Goal: Task Accomplishment & Management: Use online tool/utility

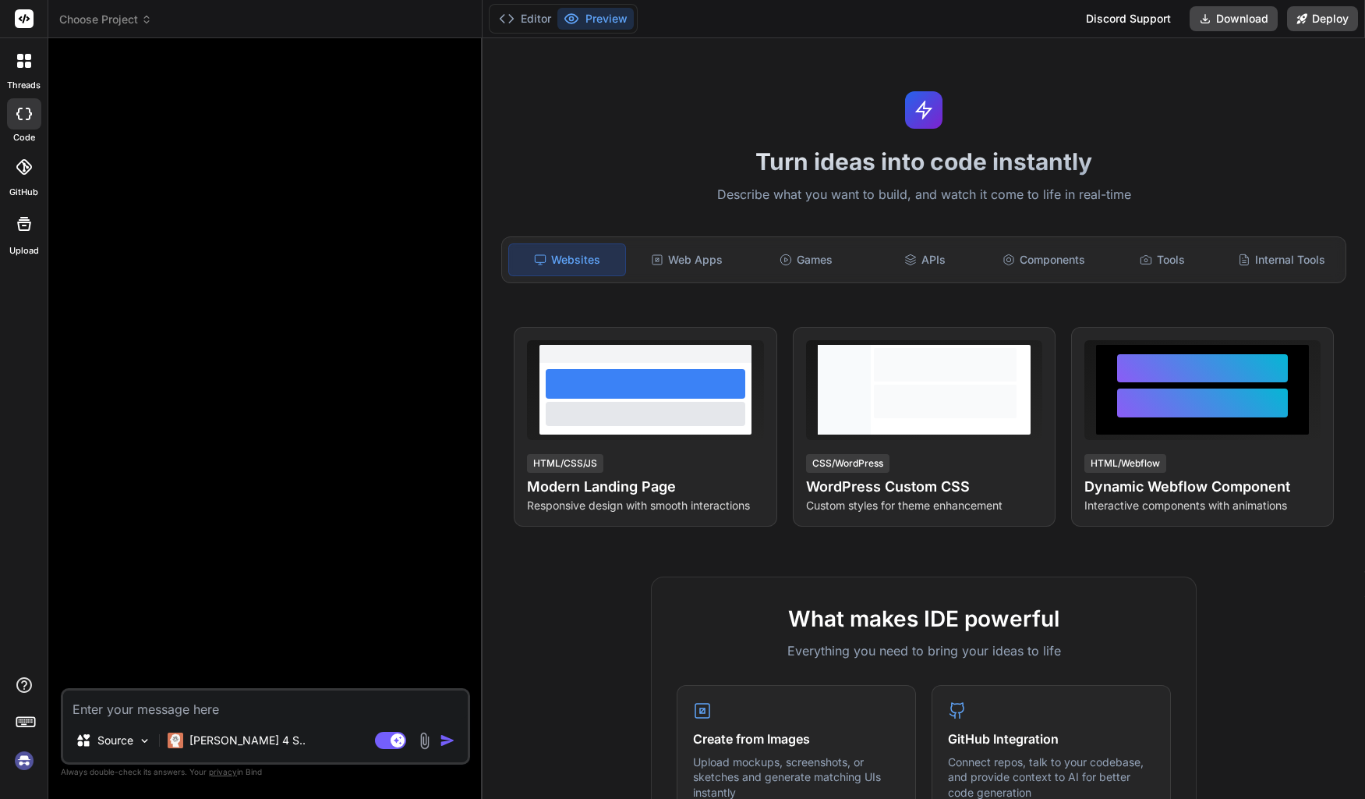
type textarea "x"
click at [20, 50] on div at bounding box center [24, 60] width 33 height 33
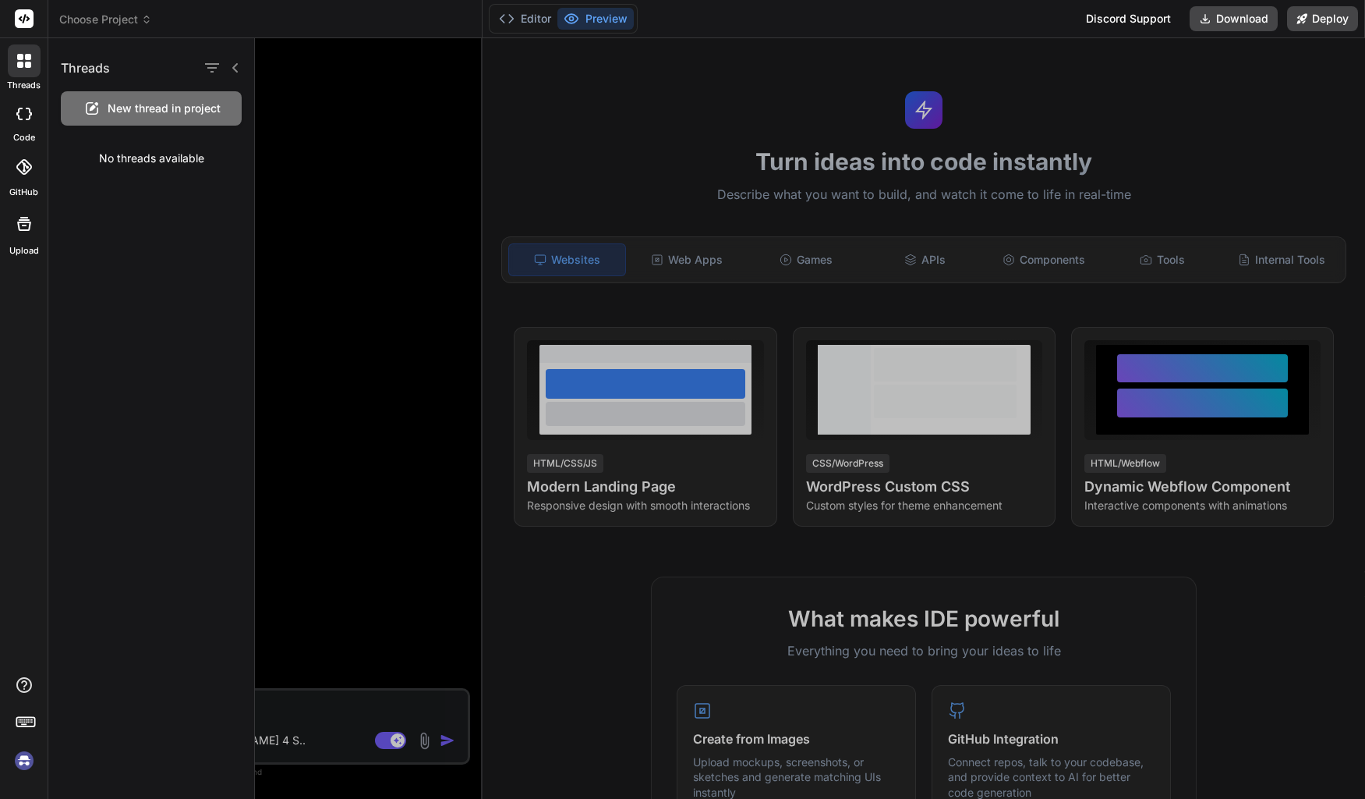
click at [27, 174] on icon at bounding box center [24, 167] width 16 height 16
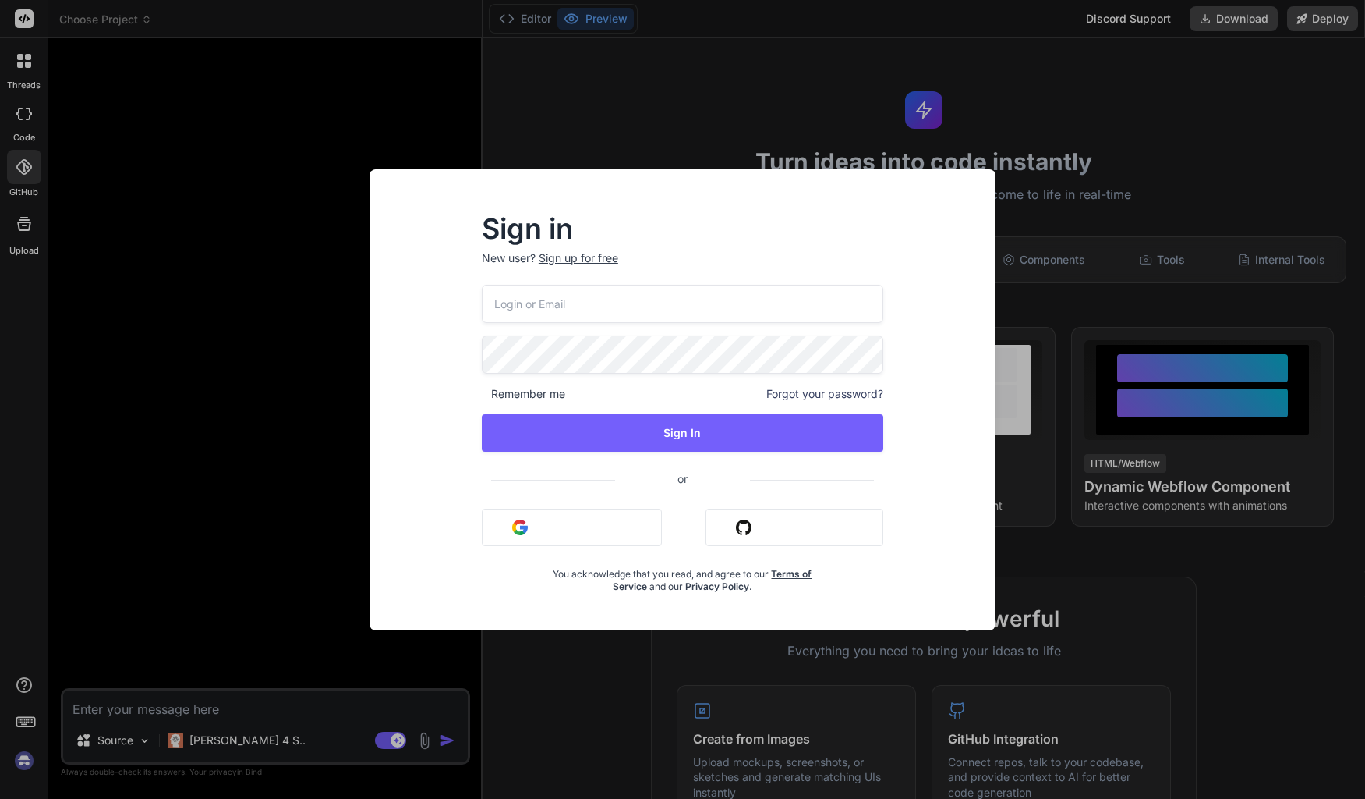
click at [587, 533] on button "Sign in with Google" at bounding box center [572, 526] width 180 height 37
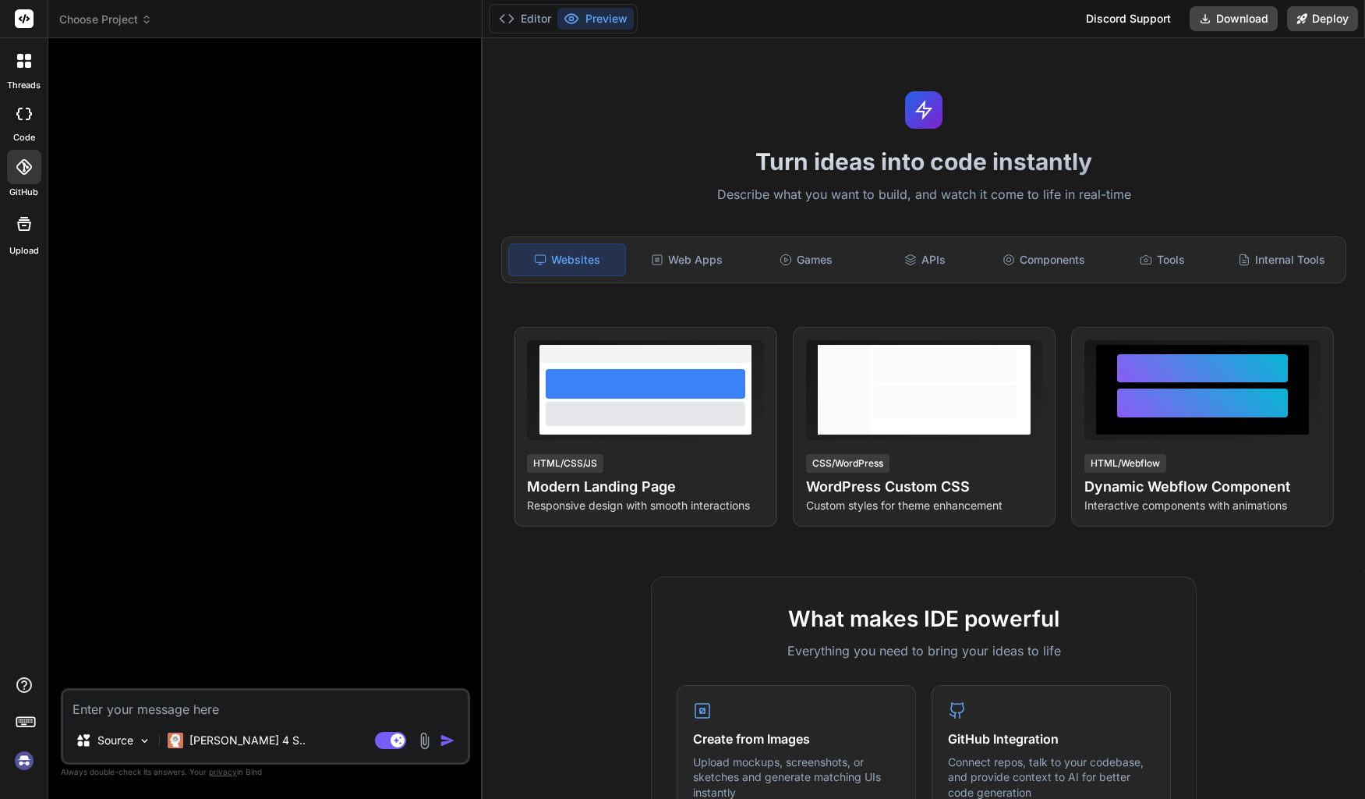
click at [34, 57] on div at bounding box center [24, 60] width 33 height 33
click at [23, 67] on icon at bounding box center [24, 61] width 14 height 14
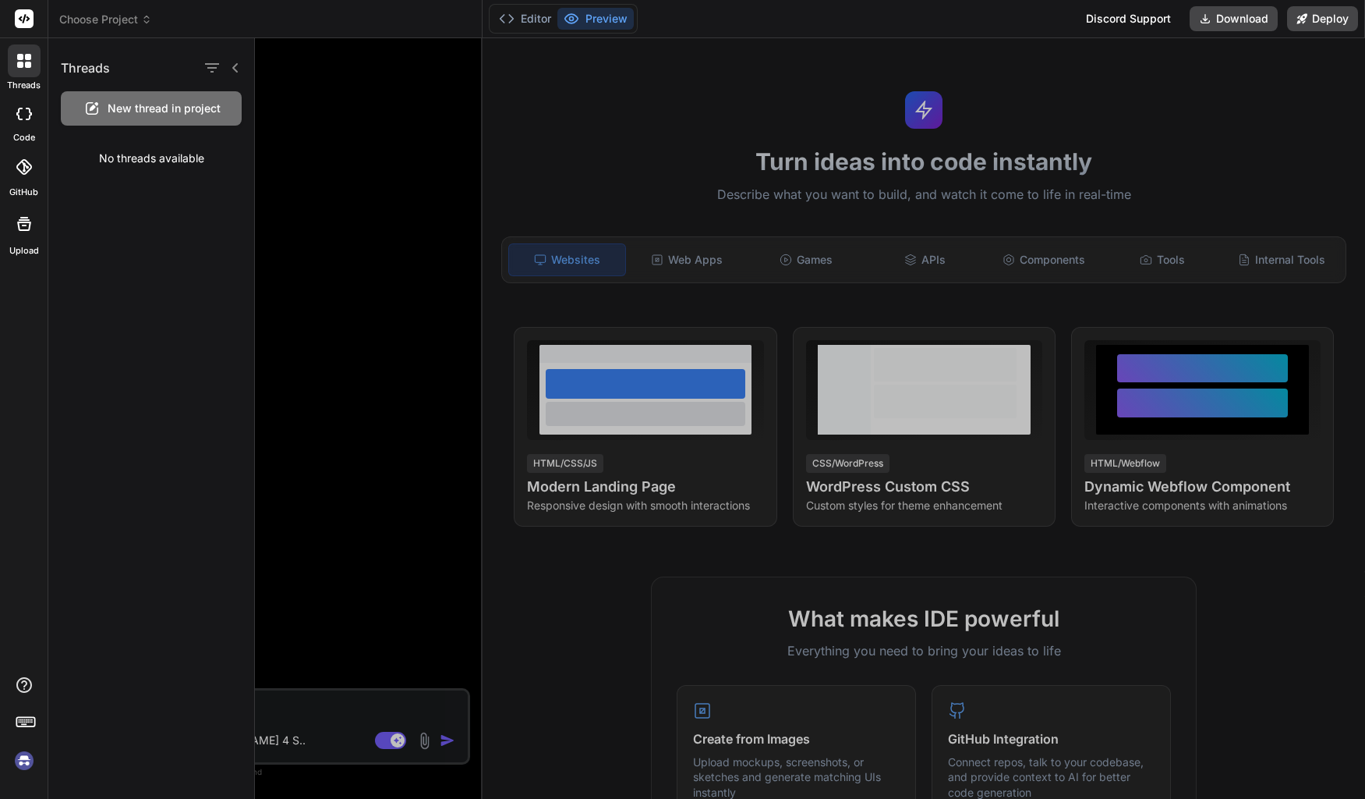
click at [26, 763] on img at bounding box center [24, 760] width 27 height 27
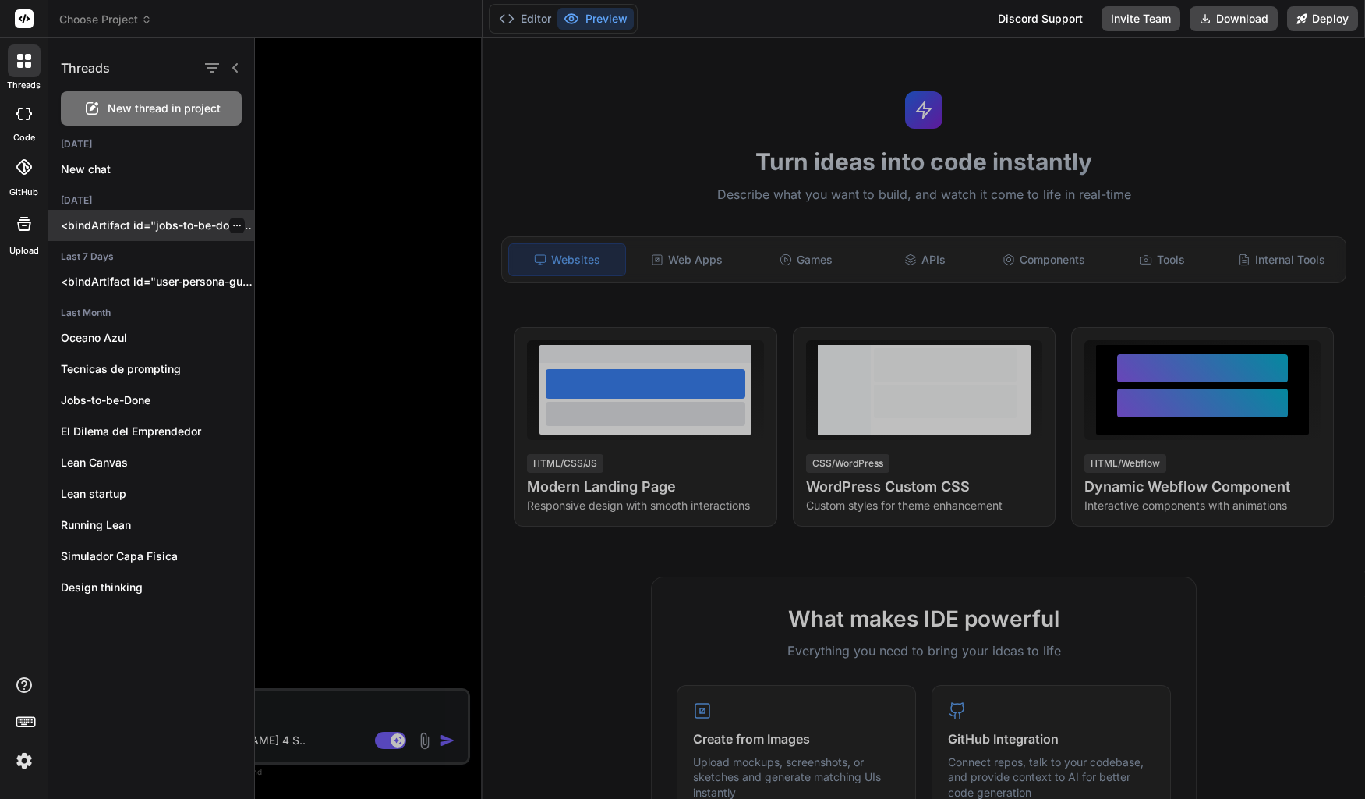
click at [158, 229] on p "<bindArtifact id="jobs-to-be-done-guide" title="Jobs to be Done Interactive..." at bounding box center [157, 226] width 193 height 16
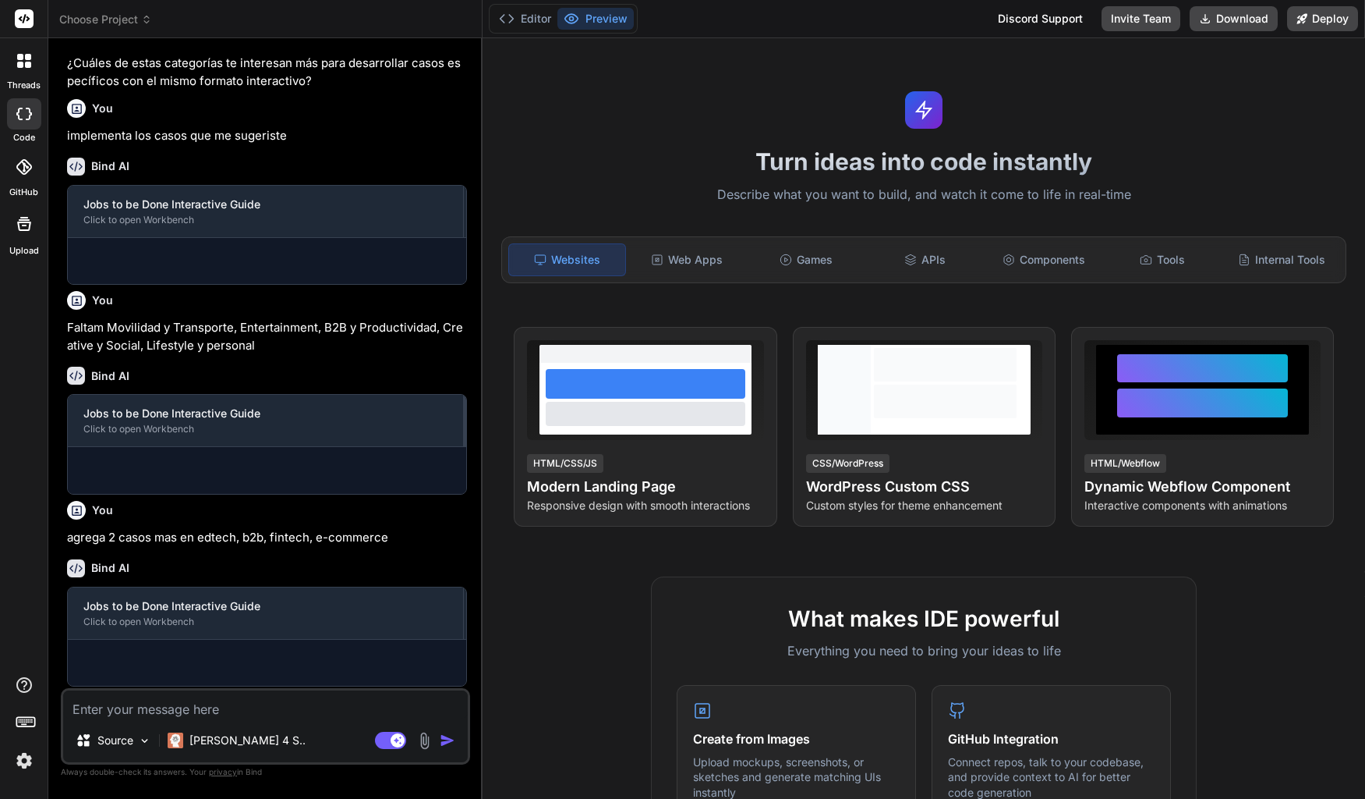
type textarea "x"
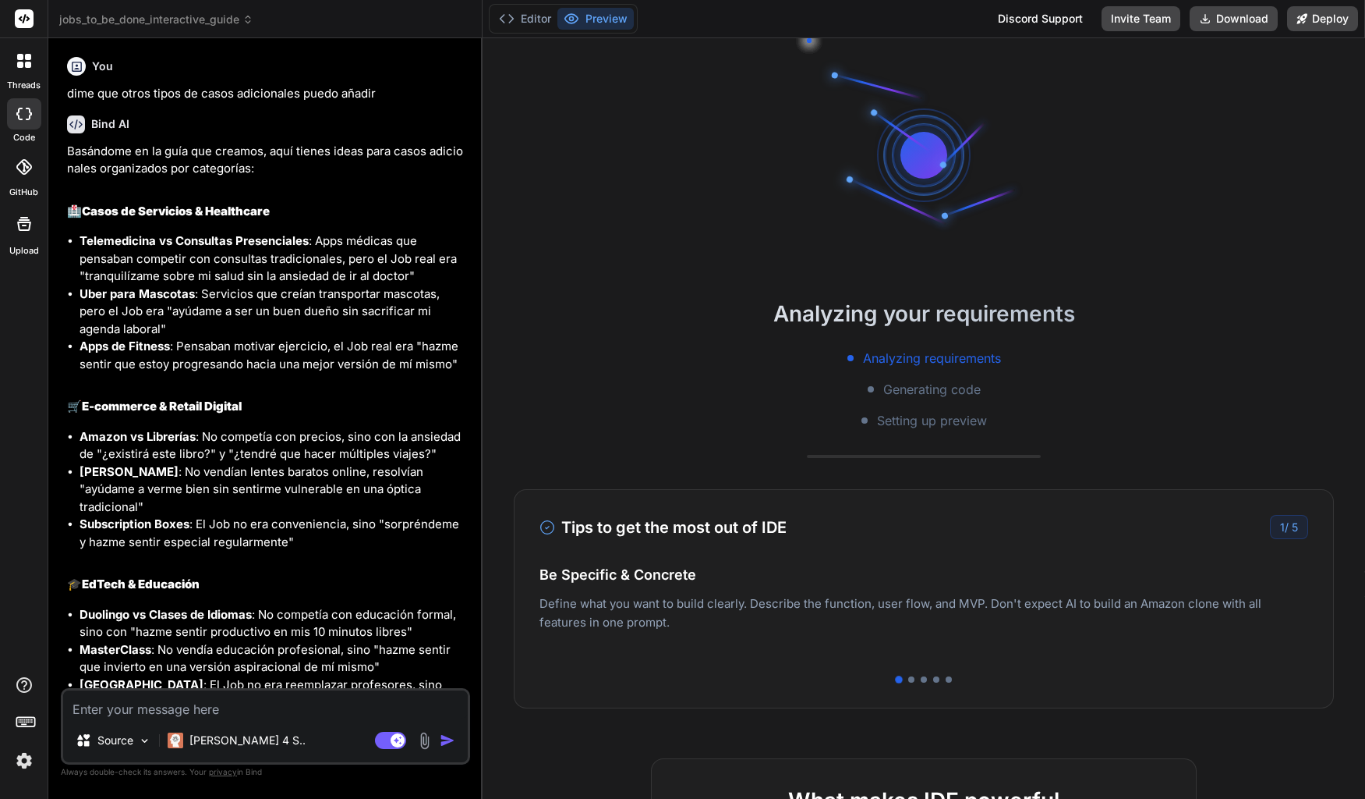
click at [22, 71] on div at bounding box center [24, 60] width 33 height 33
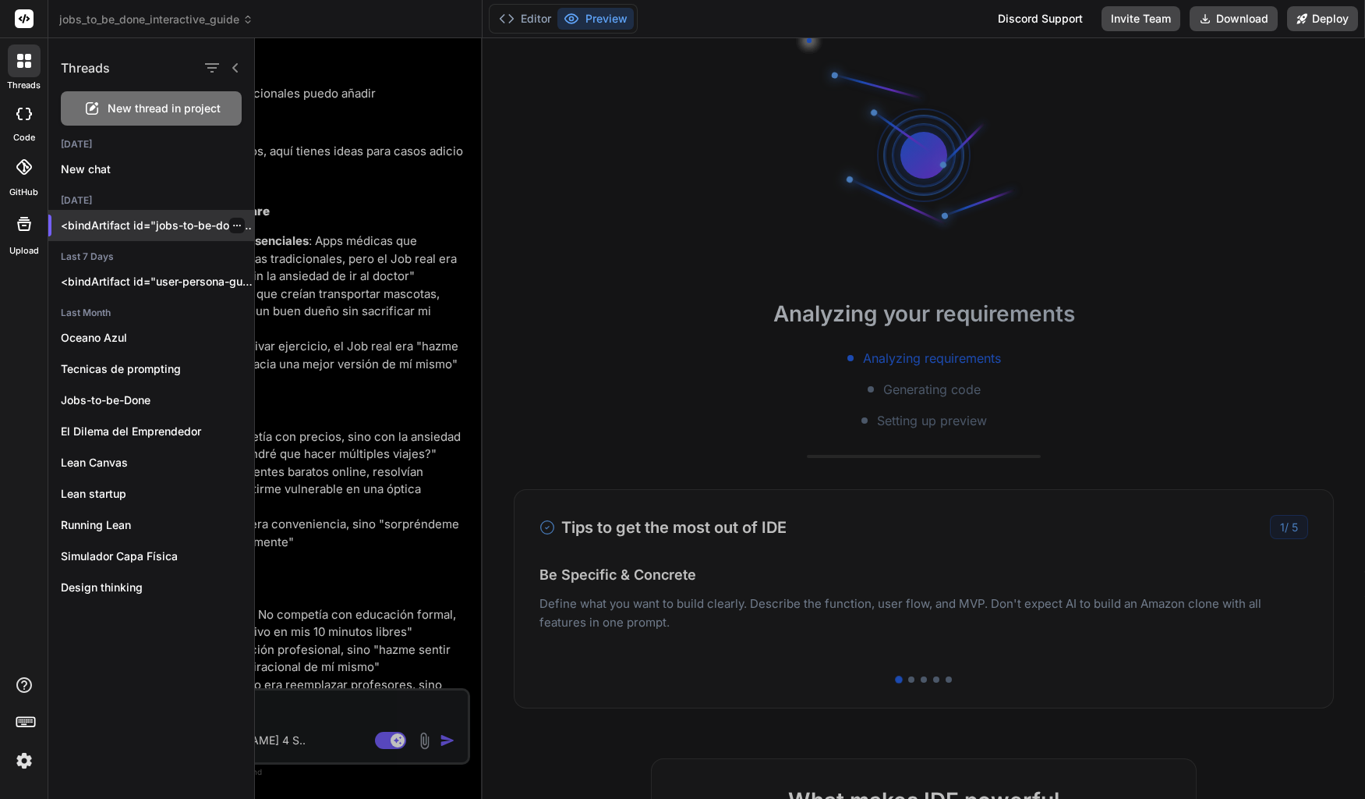
click at [232, 227] on icon "button" at bounding box center [236, 225] width 9 height 9
click at [268, 257] on span "Rename and Save" at bounding box center [299, 257] width 93 height 16
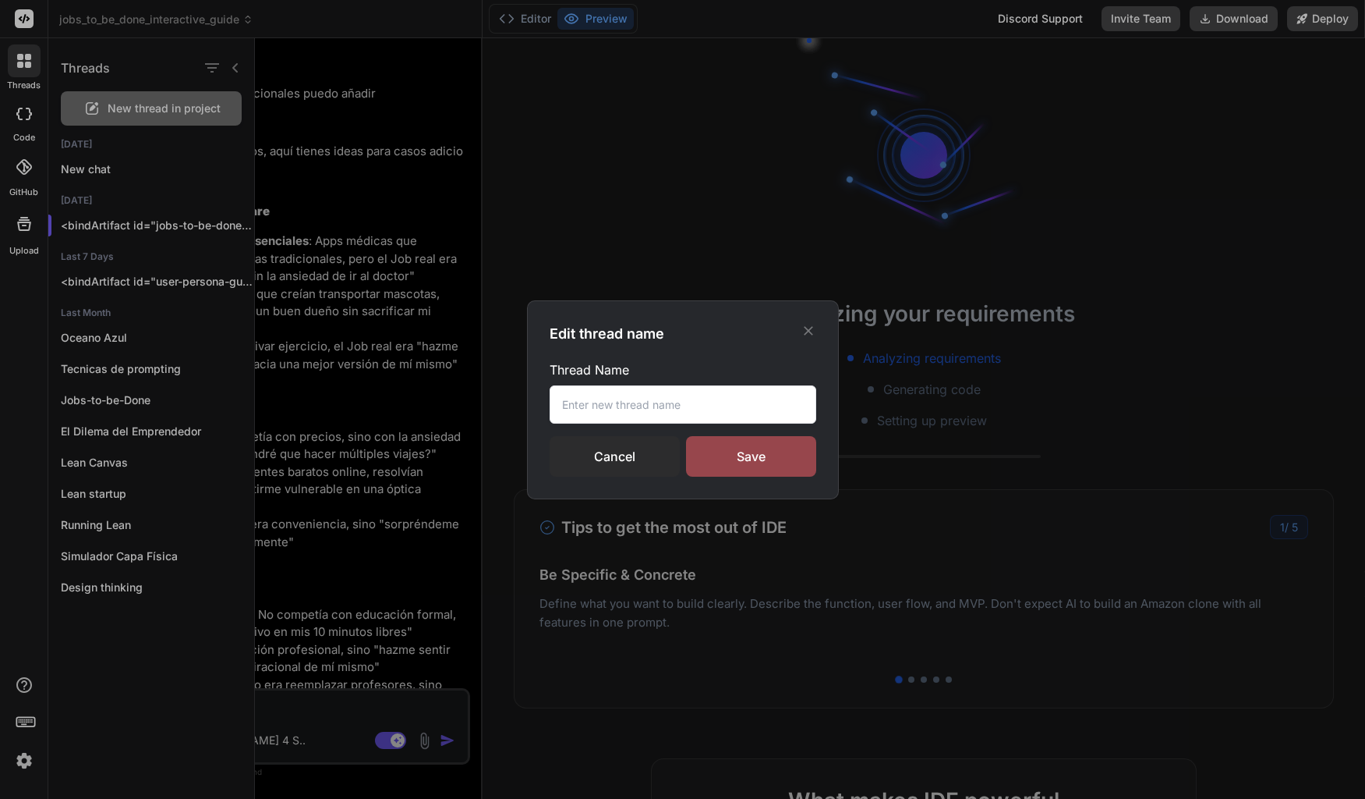
click at [782, 411] on input "text" at bounding box center [683, 404] width 267 height 38
drag, startPoint x: 782, startPoint y: 411, endPoint x: 508, endPoint y: 405, distance: 273.8
click at [550, 405] on input "text" at bounding box center [683, 404] width 267 height 38
drag, startPoint x: 781, startPoint y: 403, endPoint x: 462, endPoint y: 398, distance: 319.0
click at [550, 398] on input "Jobs-to-be-done" at bounding box center [683, 404] width 267 height 38
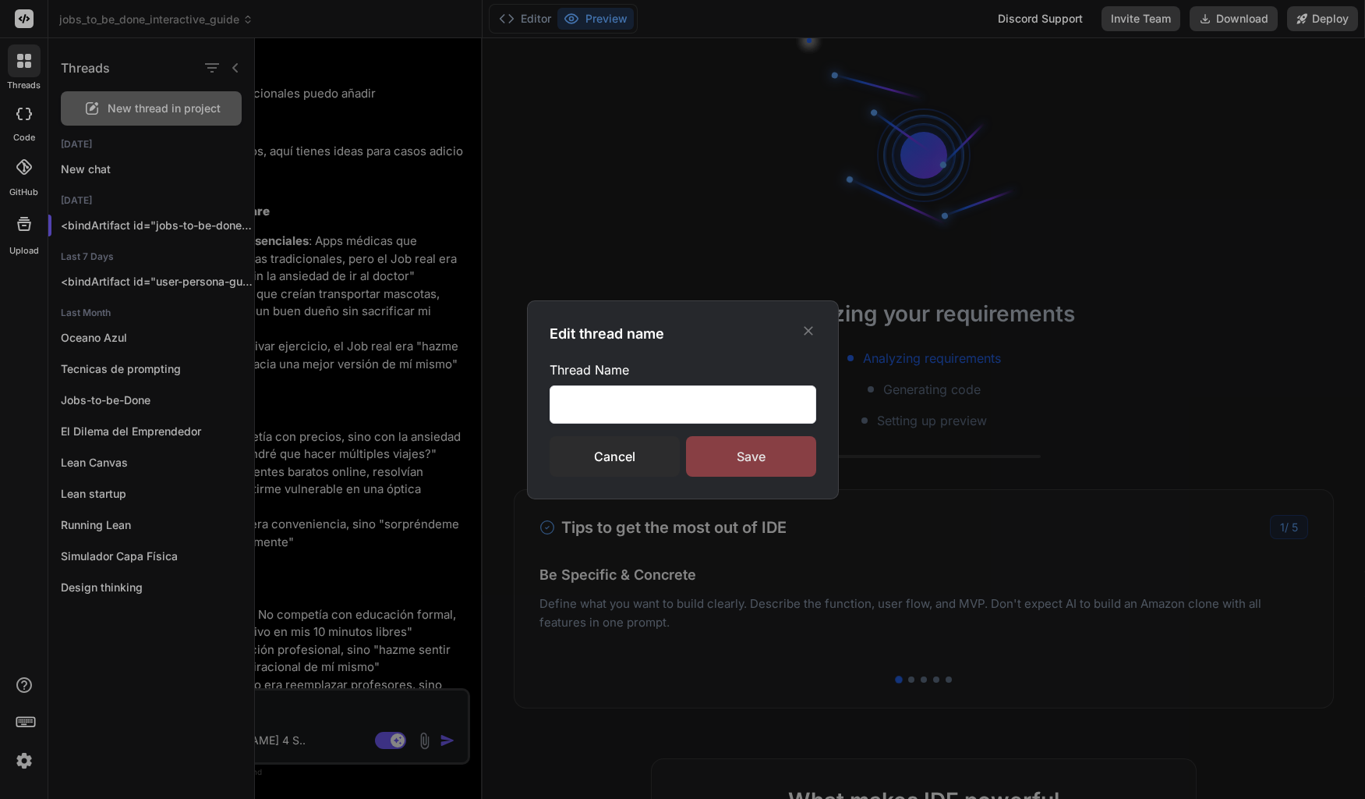
type input "Jobs-to-be-done"
click at [739, 454] on div "Save" at bounding box center [751, 456] width 130 height 41
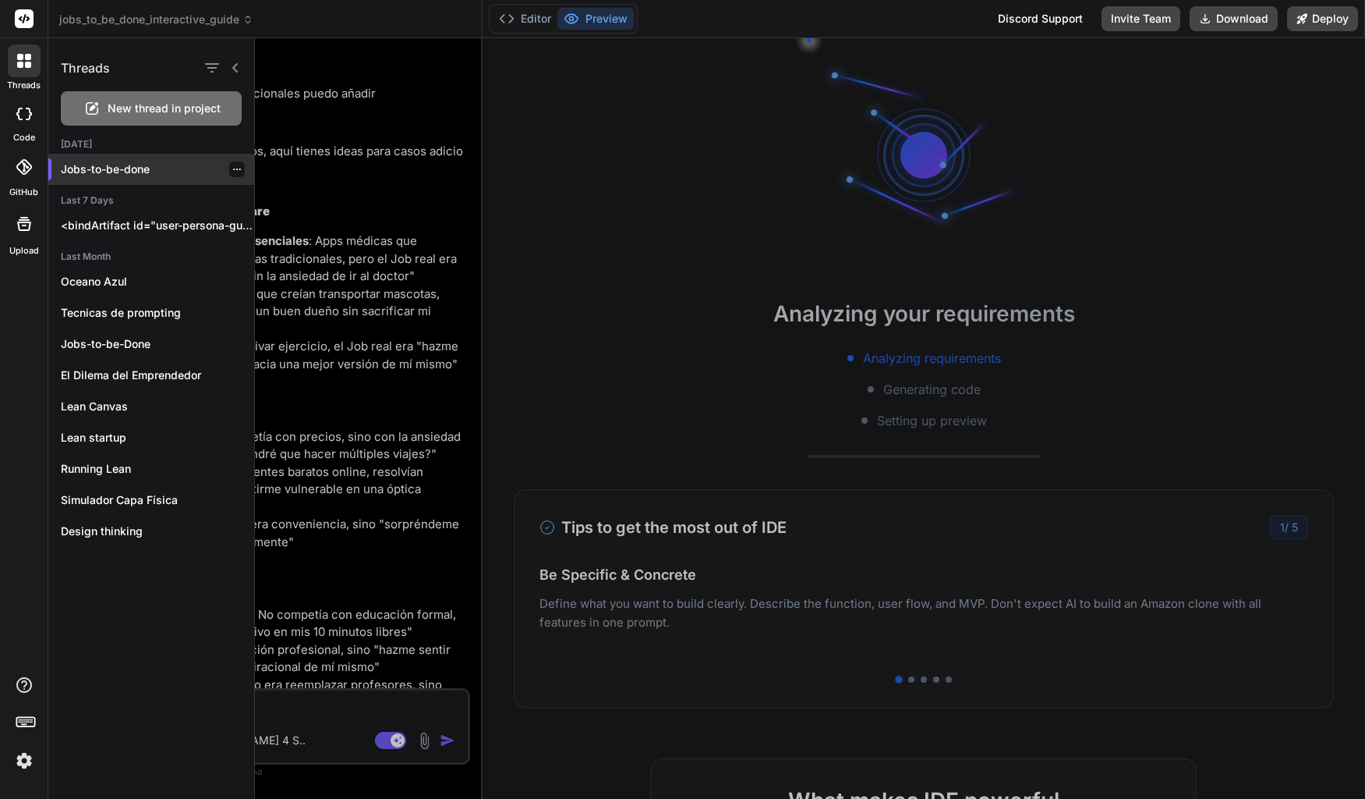
click at [232, 171] on icon "button" at bounding box center [236, 169] width 9 height 9
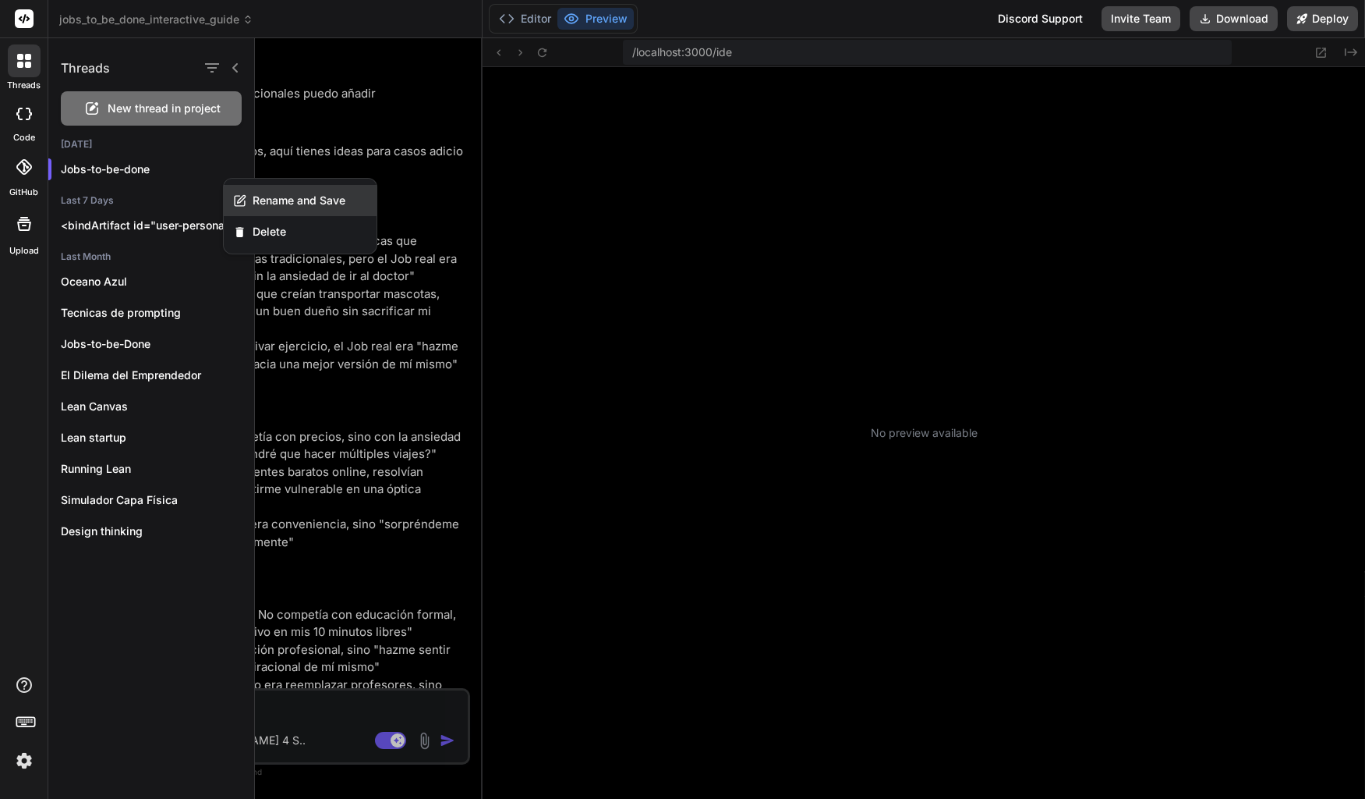
scroll to position [133, 0]
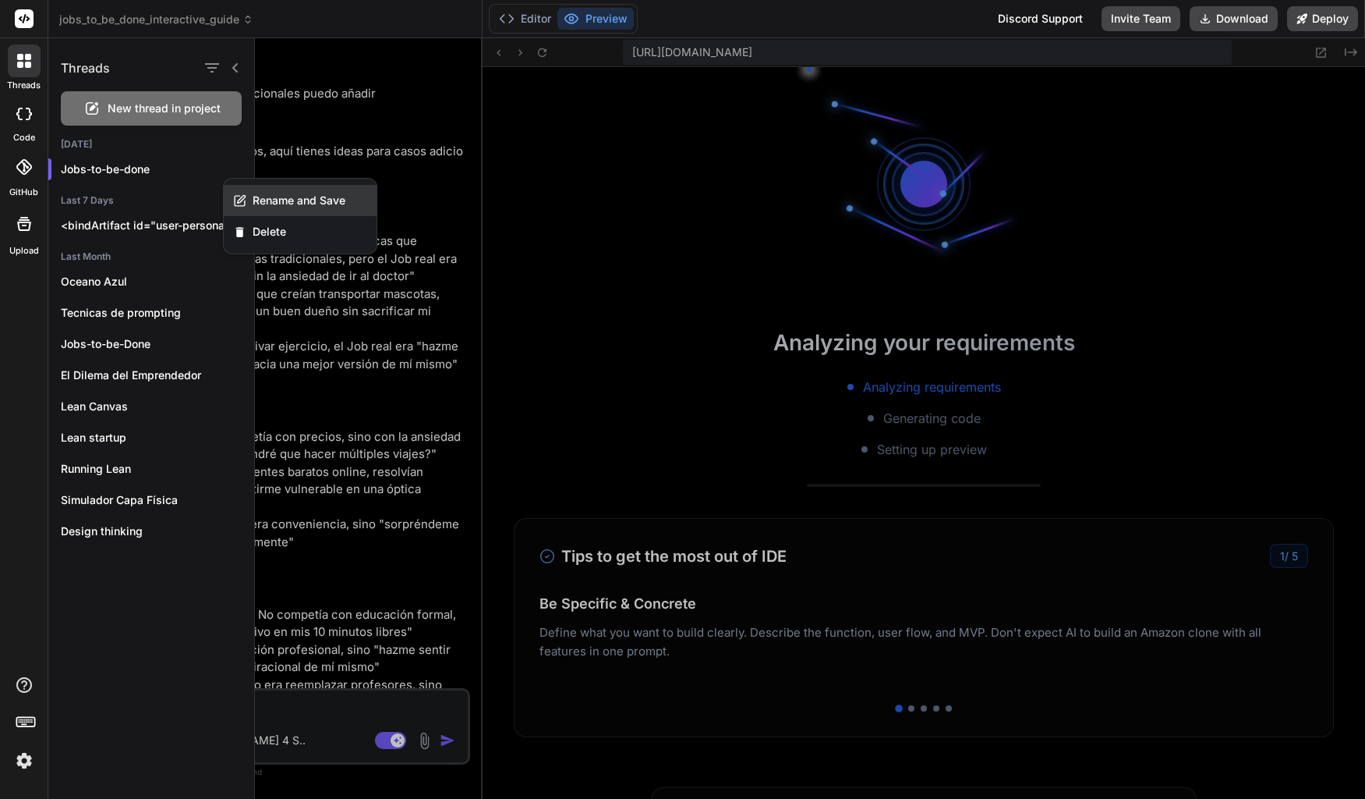
type textarea "x"
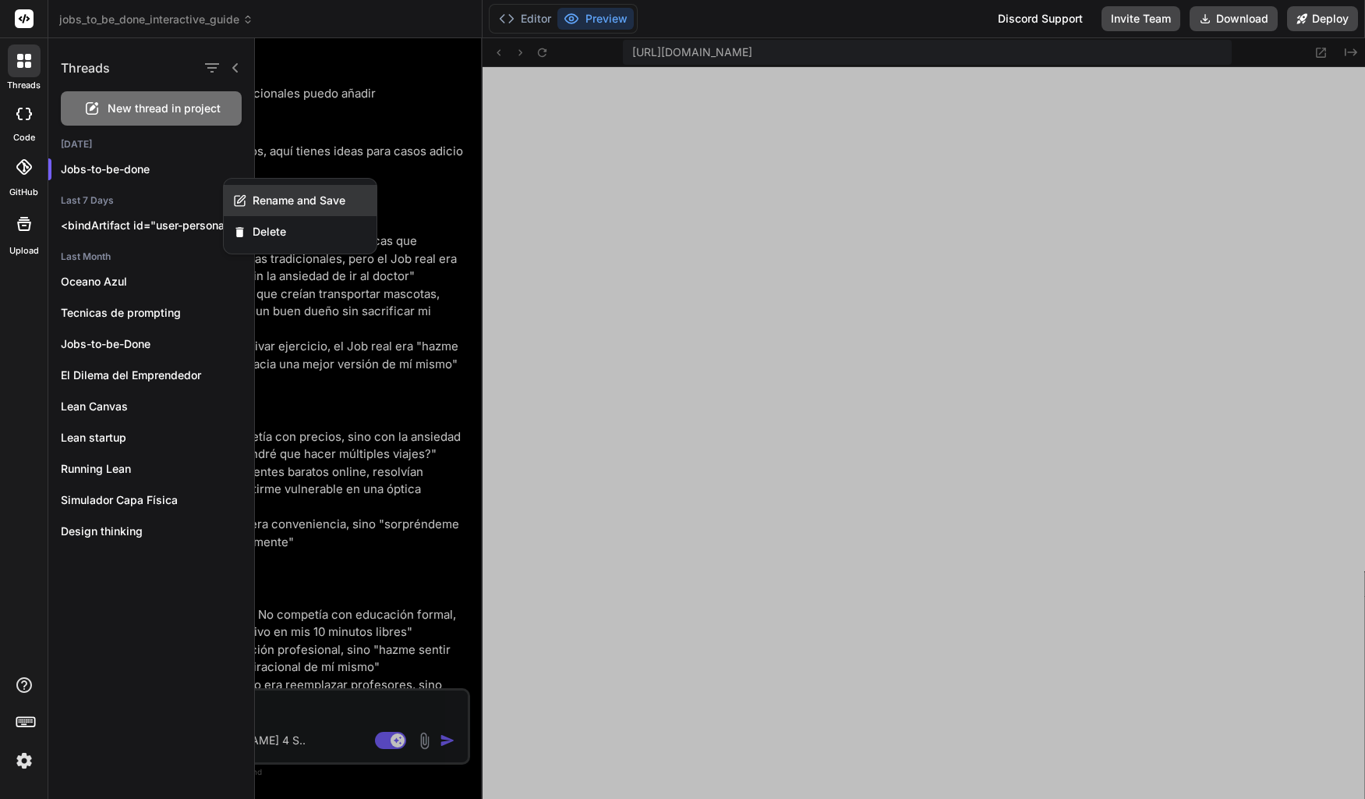
scroll to position [459, 0]
click at [322, 197] on span "Rename and Save" at bounding box center [299, 201] width 93 height 16
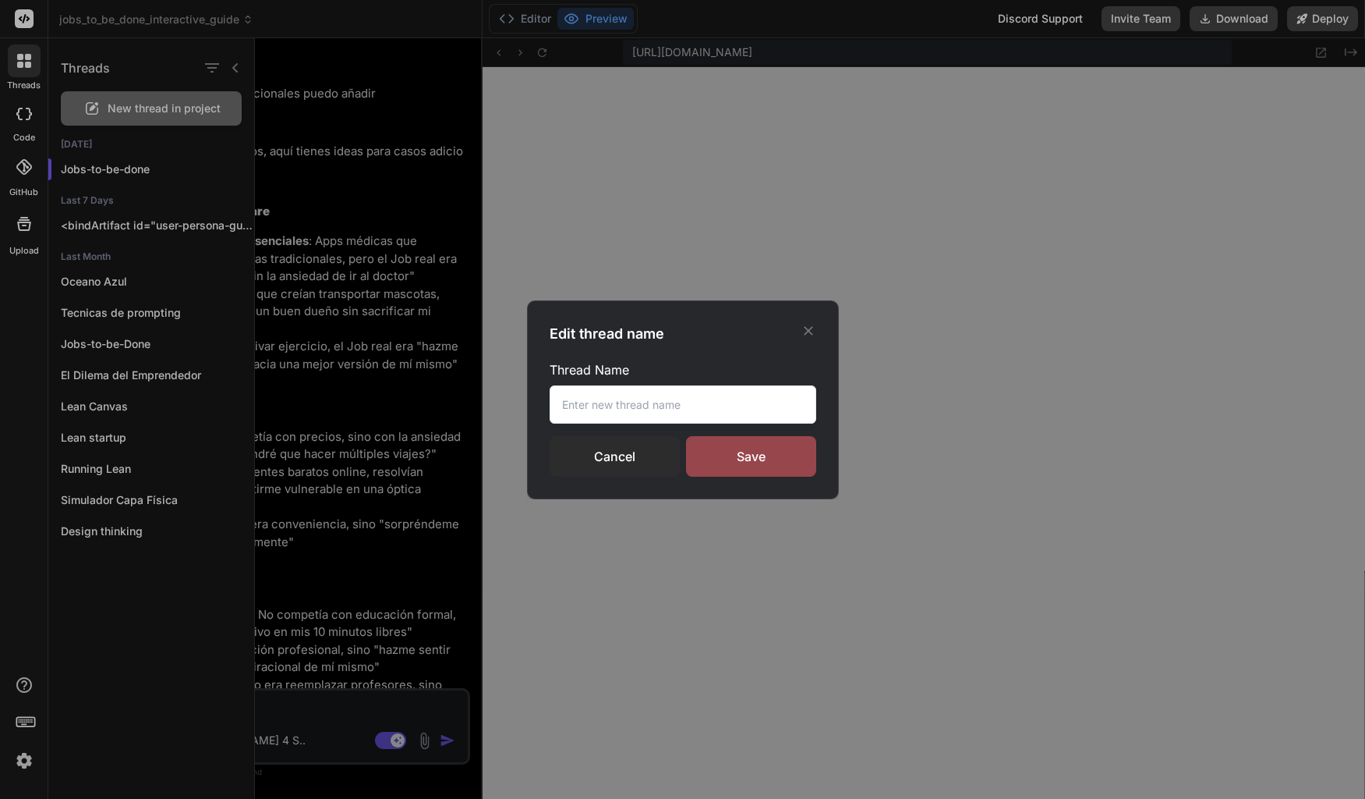
scroll to position [474, 0]
drag, startPoint x: 774, startPoint y: 401, endPoint x: 488, endPoint y: 391, distance: 285.6
click at [550, 391] on input "text" at bounding box center [683, 404] width 267 height 38
click at [810, 338] on div "Edit thread name" at bounding box center [683, 334] width 267 height 22
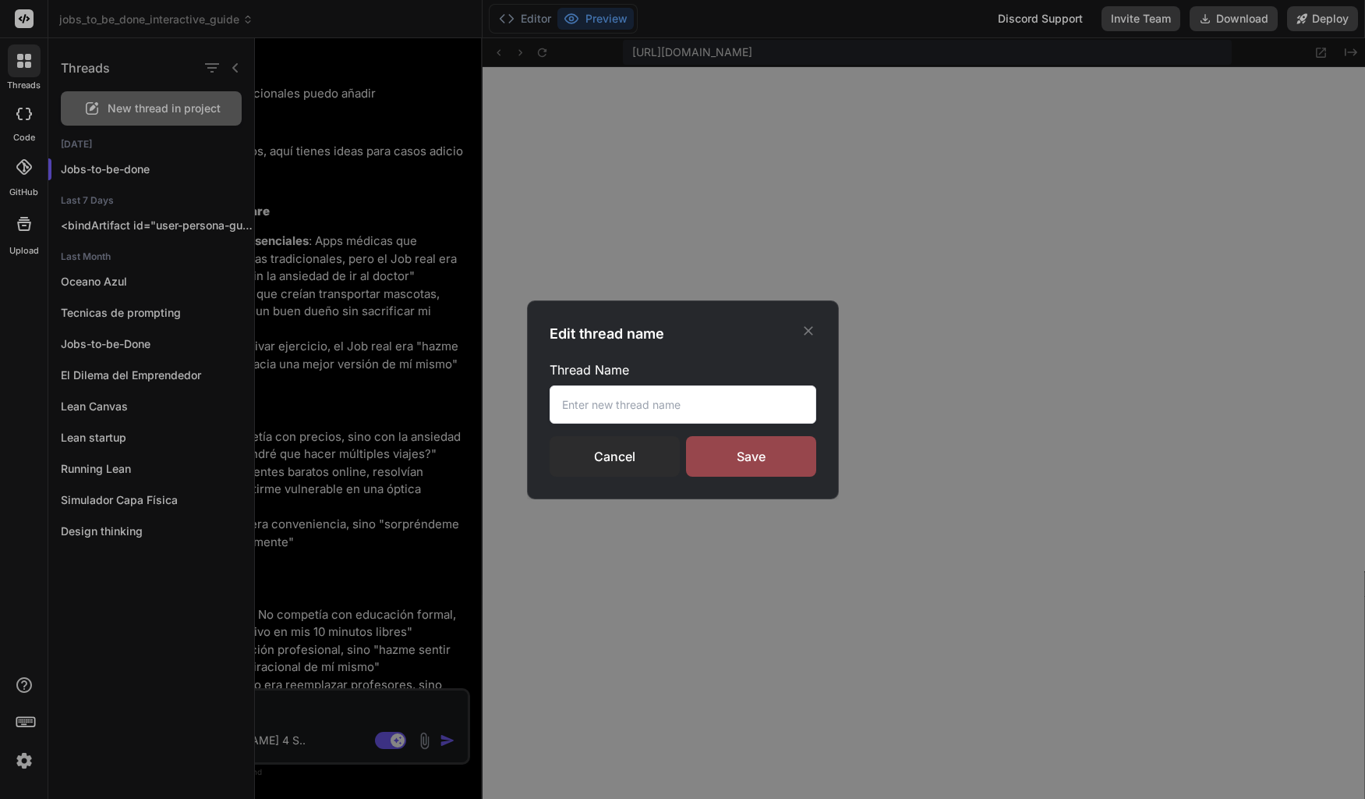
click at [813, 338] on icon at bounding box center [809, 331] width 16 height 16
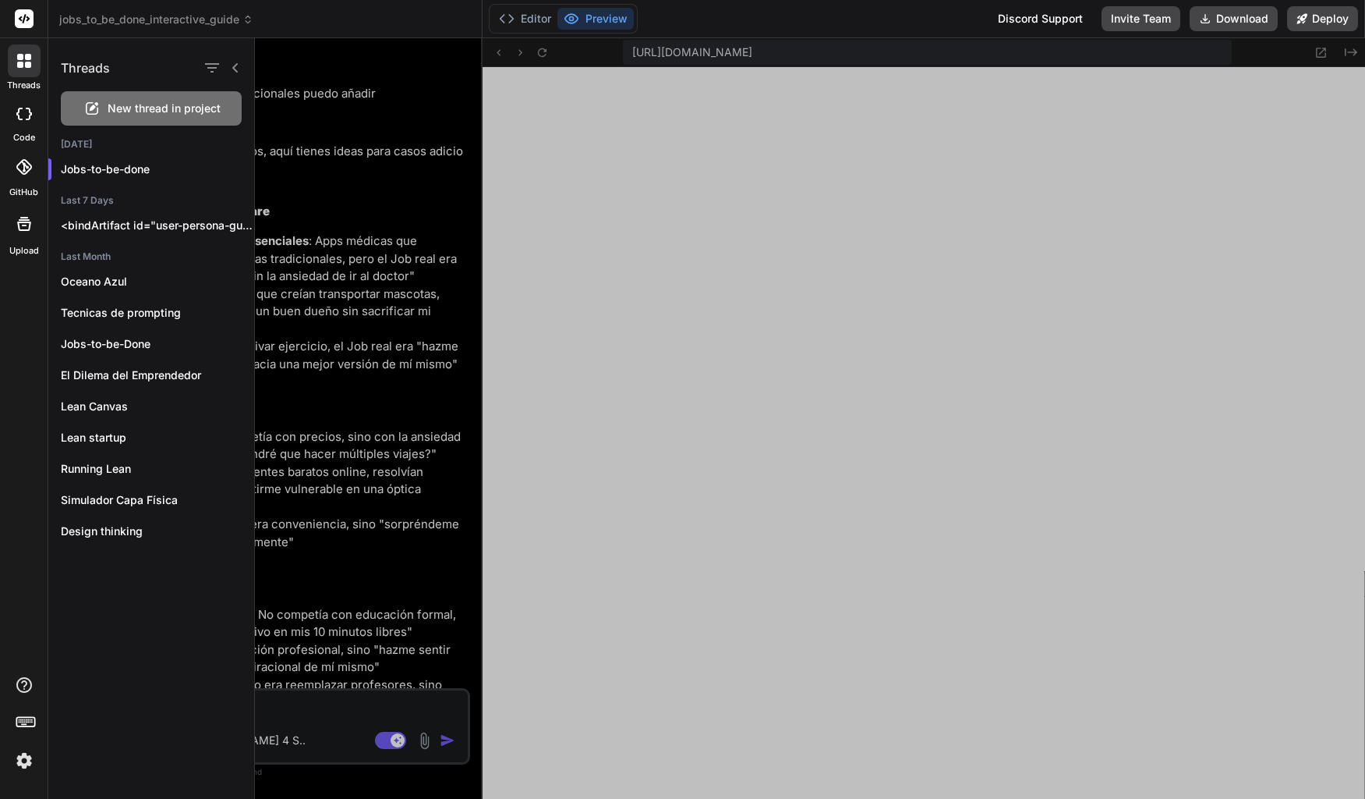
click at [728, 484] on div at bounding box center [810, 418] width 1110 height 760
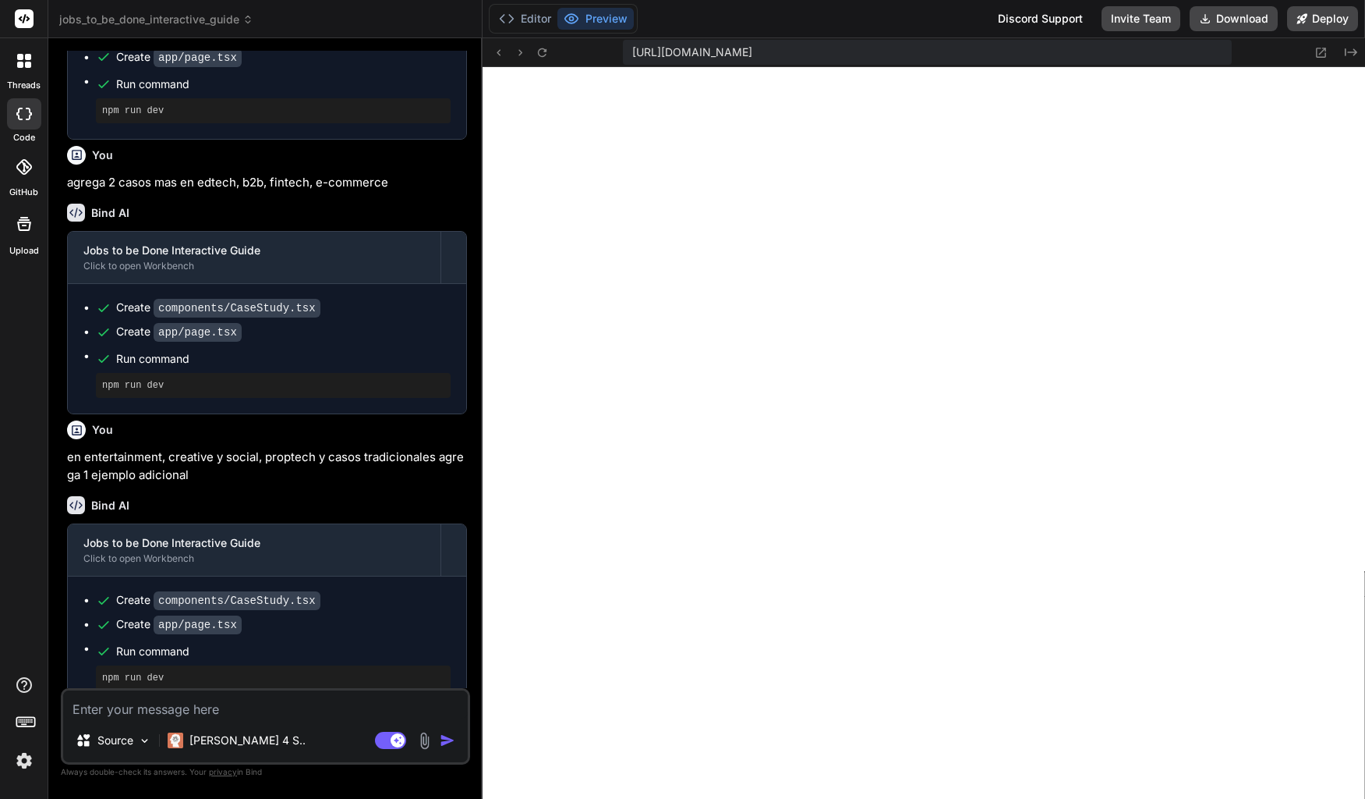
scroll to position [2307, 0]
click at [300, 710] on textarea at bounding box center [265, 704] width 405 height 28
click at [246, 709] on textarea at bounding box center [265, 704] width 405 height 28
type textarea "r"
type textarea "x"
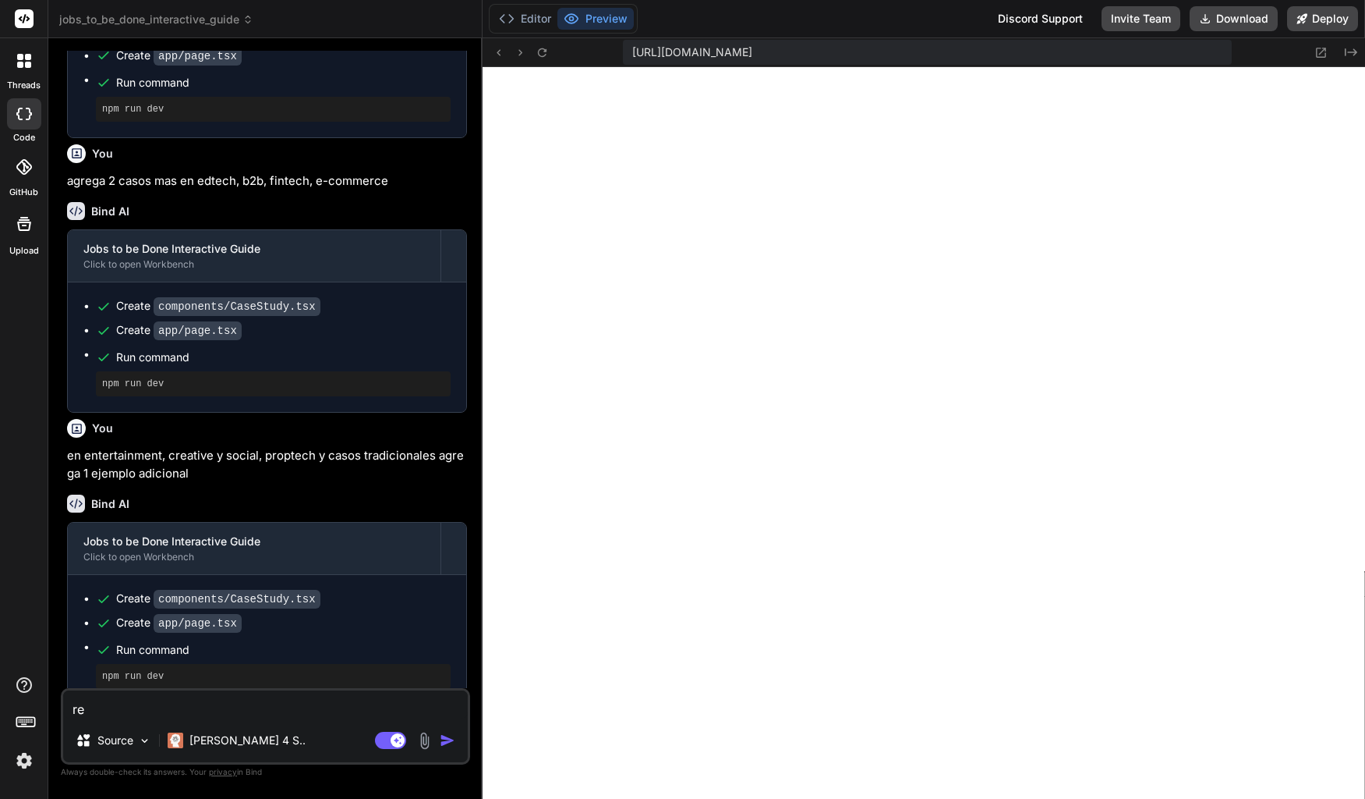
type textarea "ret"
type textarea "x"
type textarea "reti"
type textarea "x"
type textarea "retir"
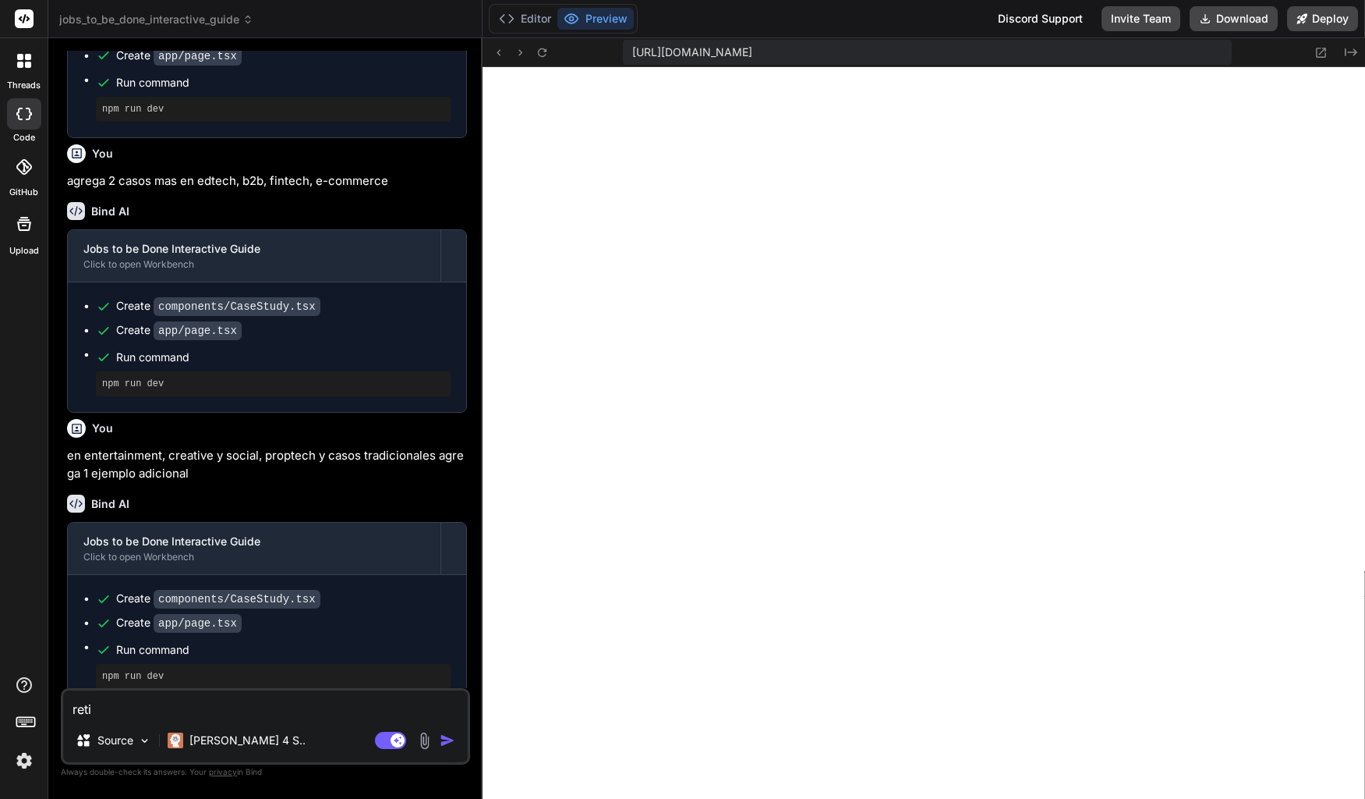
type textarea "x"
type textarea "retira"
type textarea "x"
type textarea "retira"
type textarea "x"
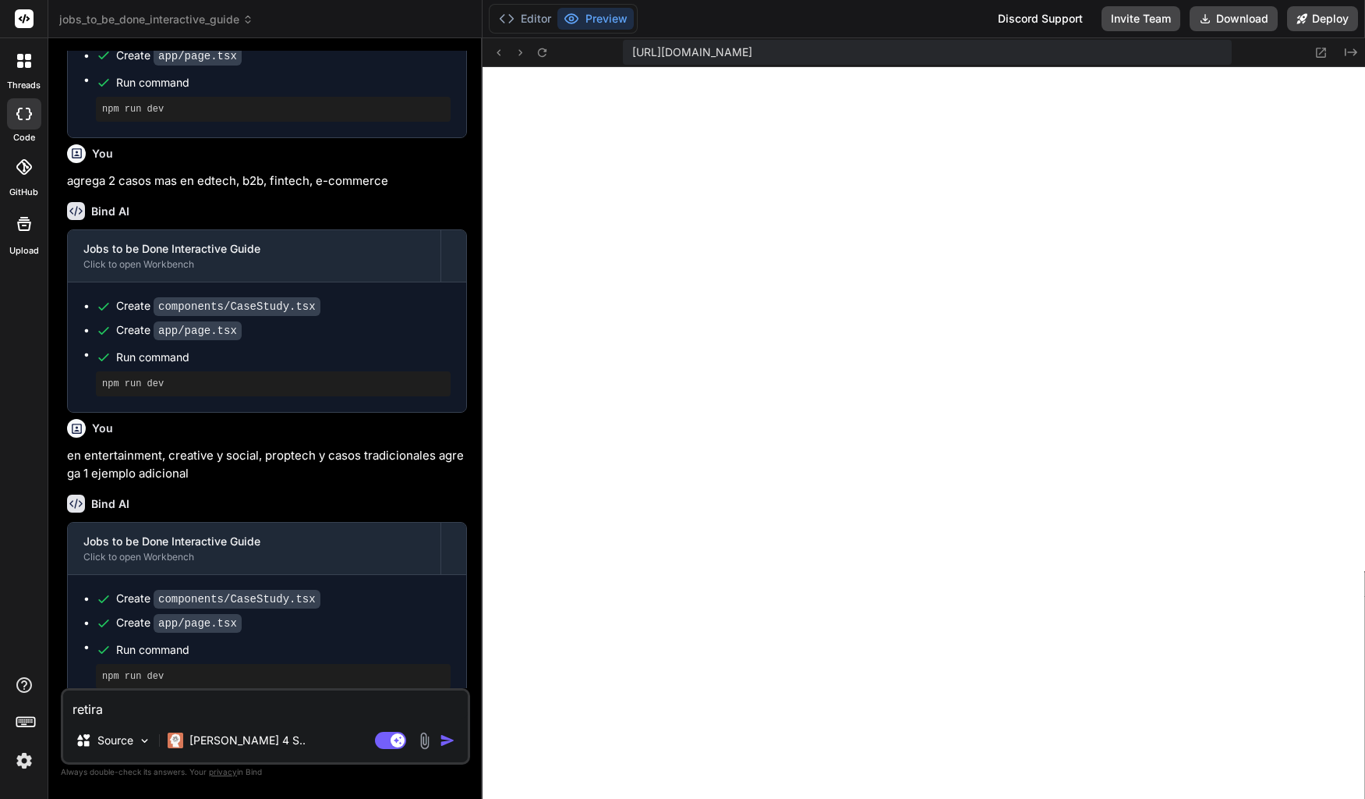
type textarea "retira l"
type textarea "x"
type textarea "retira la"
type textarea "x"
type textarea "retira la"
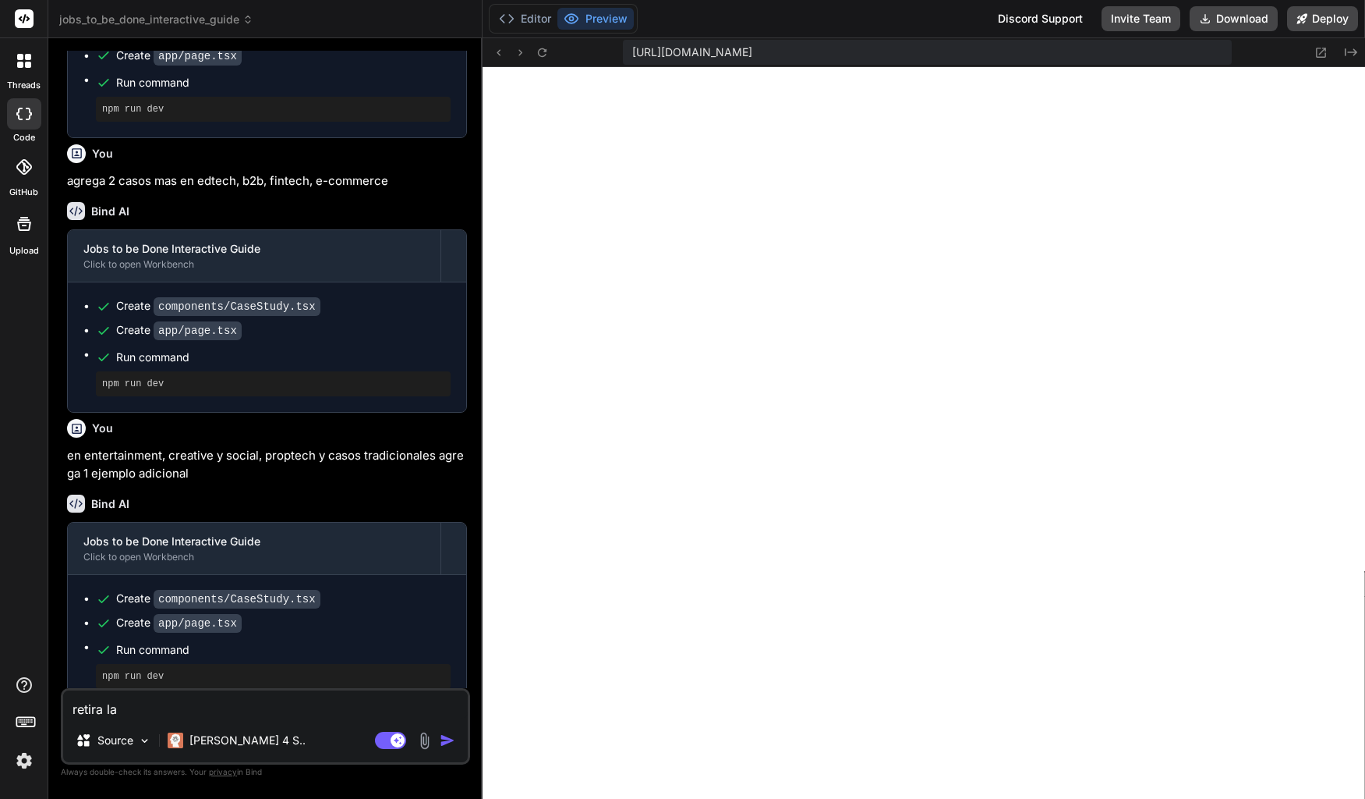
type textarea "x"
type textarea "retira la c"
type textarea "x"
type textarea "retira la co"
type textarea "x"
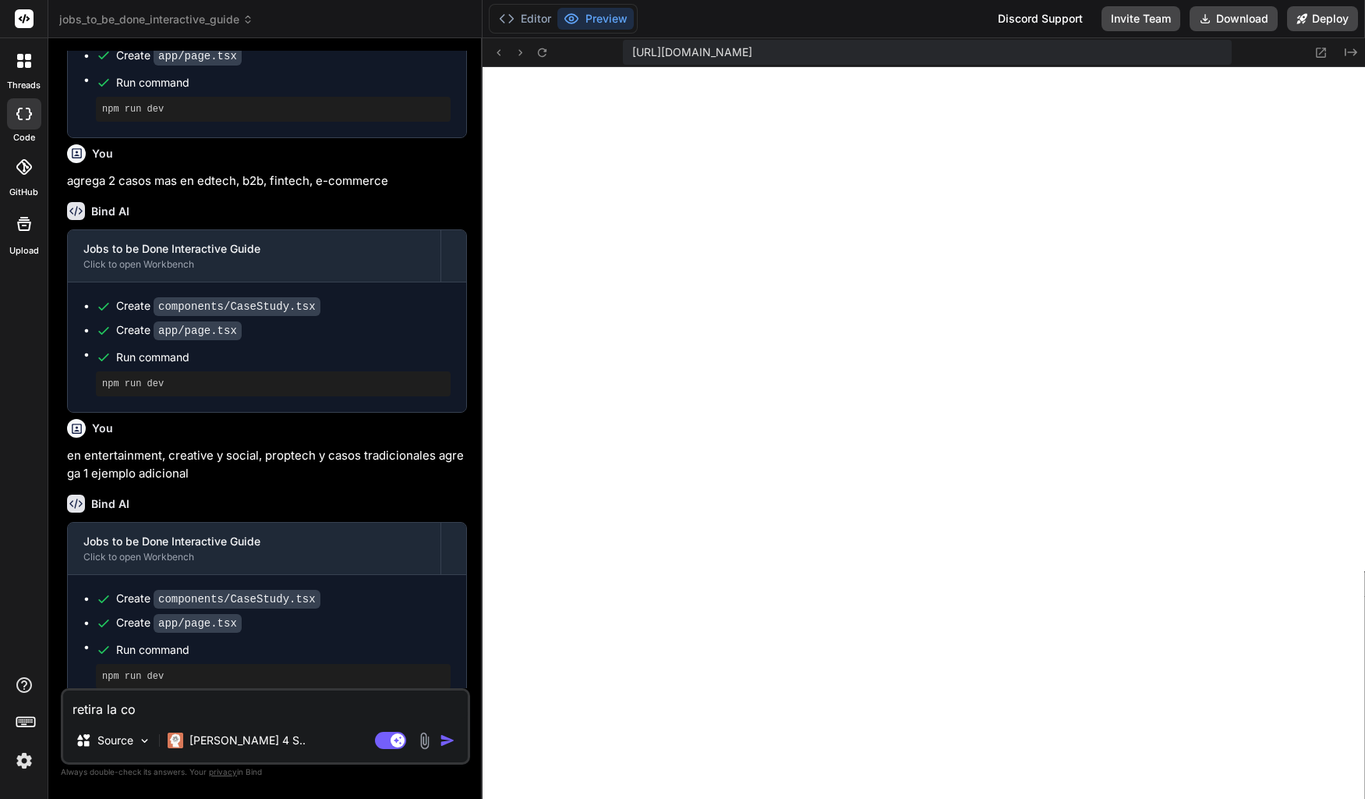
type textarea "retira la con"
type textarea "x"
type textarea "retira la cons"
type textarea "x"
type textarea "retira la consi"
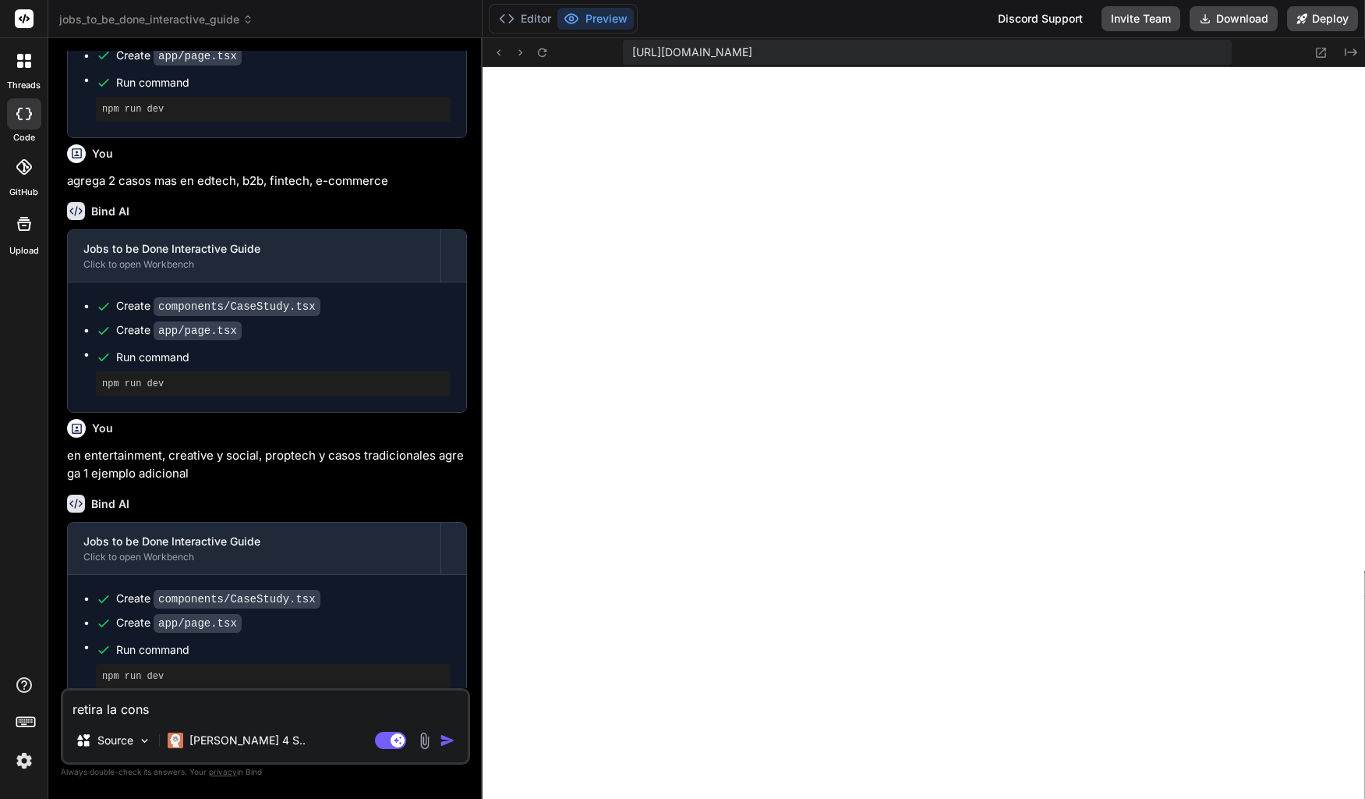
type textarea "x"
type textarea "retira la cons"
type textarea "x"
type textarea "retira la conso"
type textarea "x"
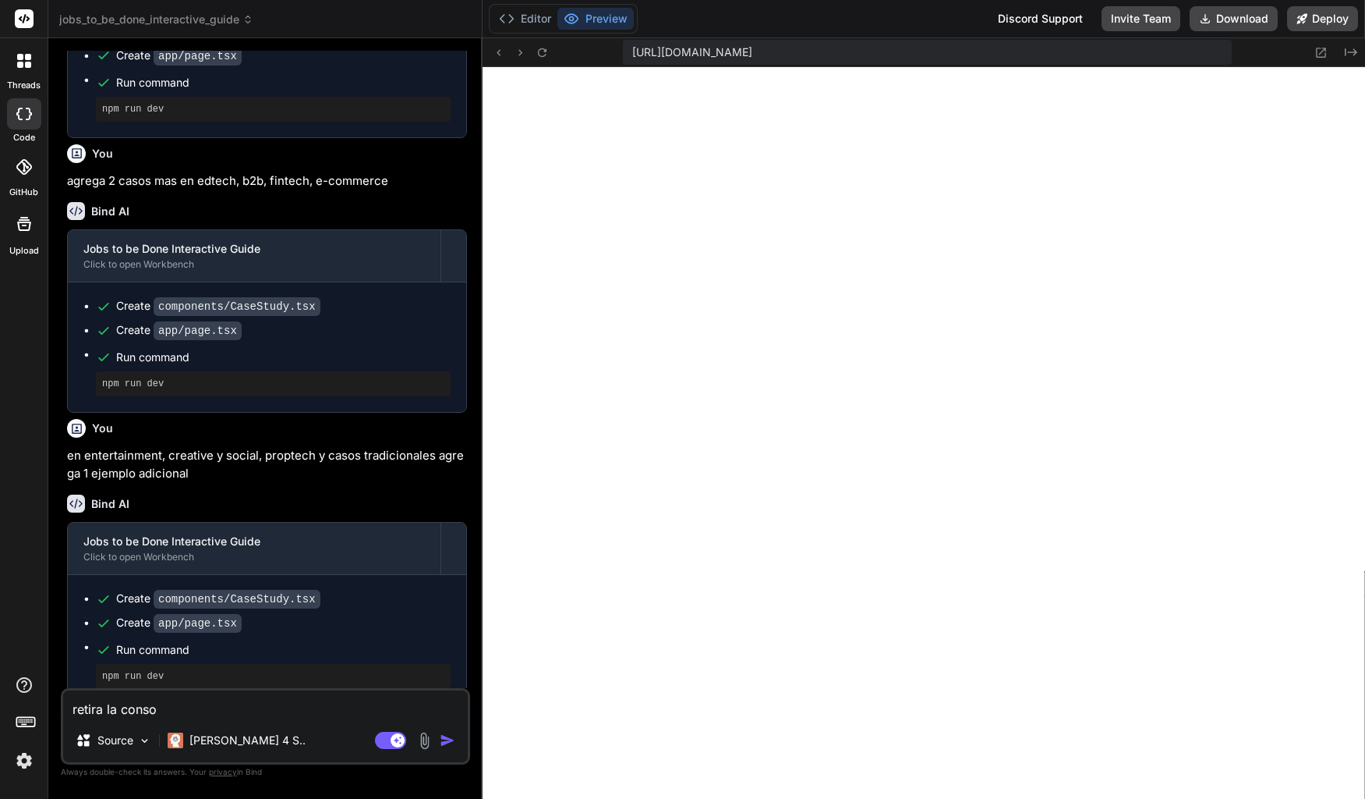
type textarea "retira la consol"
type textarea "x"
type textarea "retira la consola"
type textarea "x"
type textarea "retira la consola"
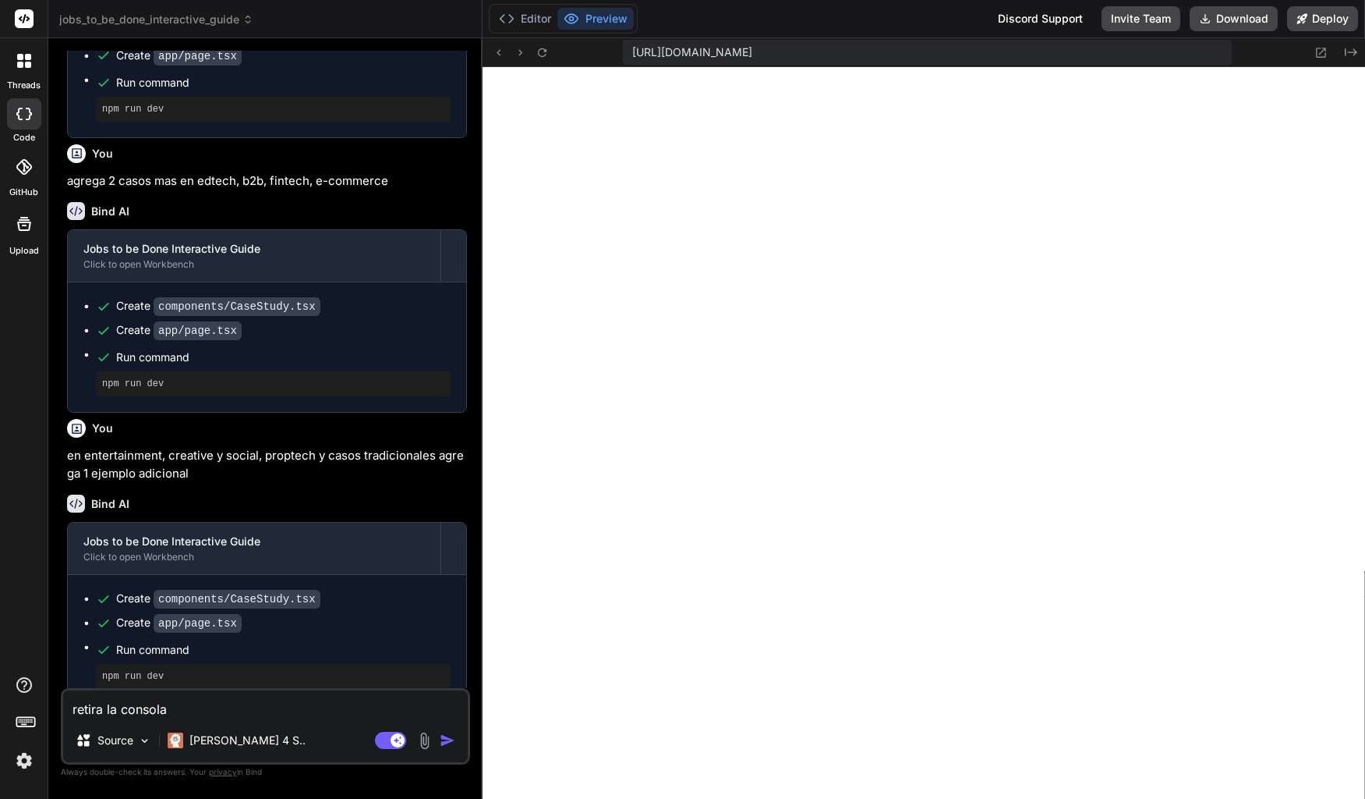
type textarea "x"
click at [184, 702] on textarea "retira la consola" at bounding box center [265, 704] width 405 height 28
type textarea "retira la consola e"
type textarea "x"
type textarea "retira la consola en"
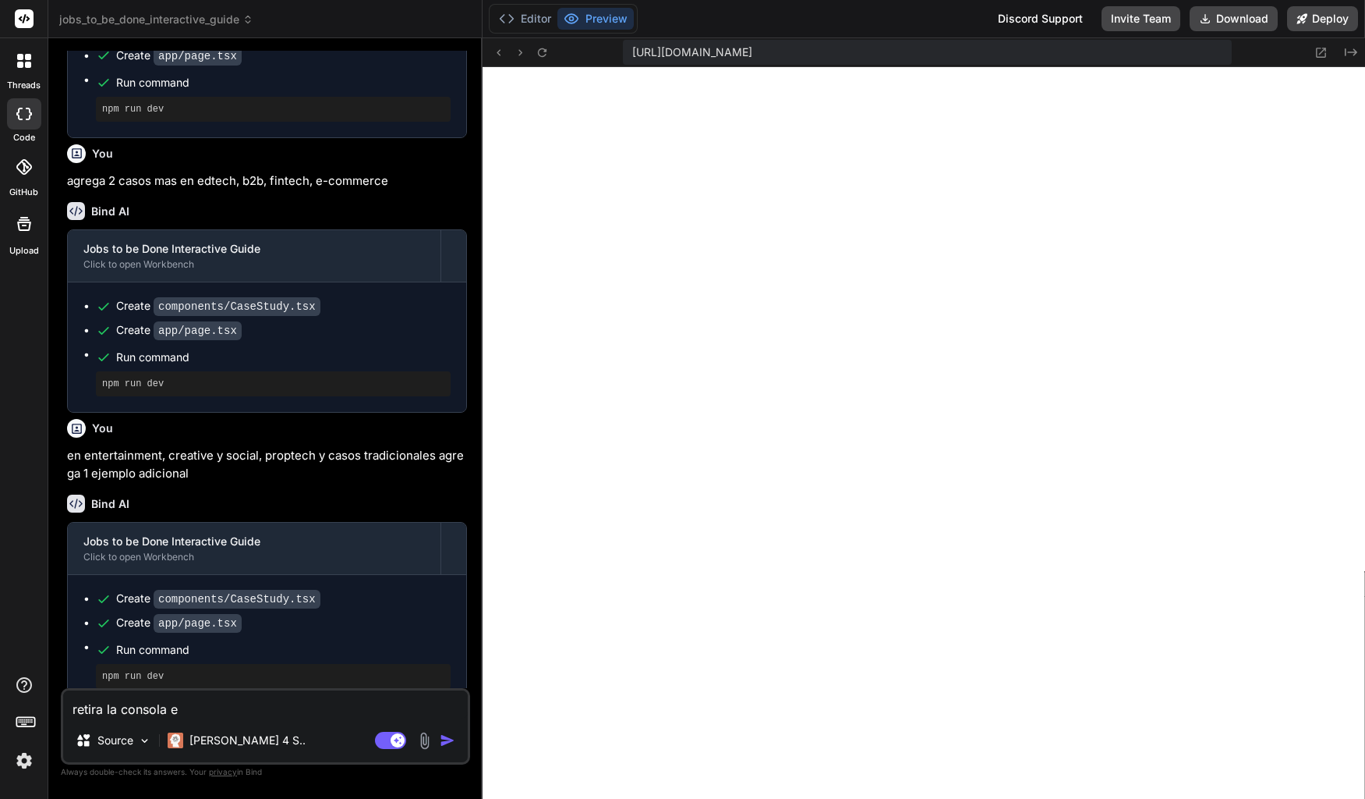
type textarea "x"
type textarea "retira la consola en"
type textarea "x"
type textarea "retira la consola en e"
type textarea "x"
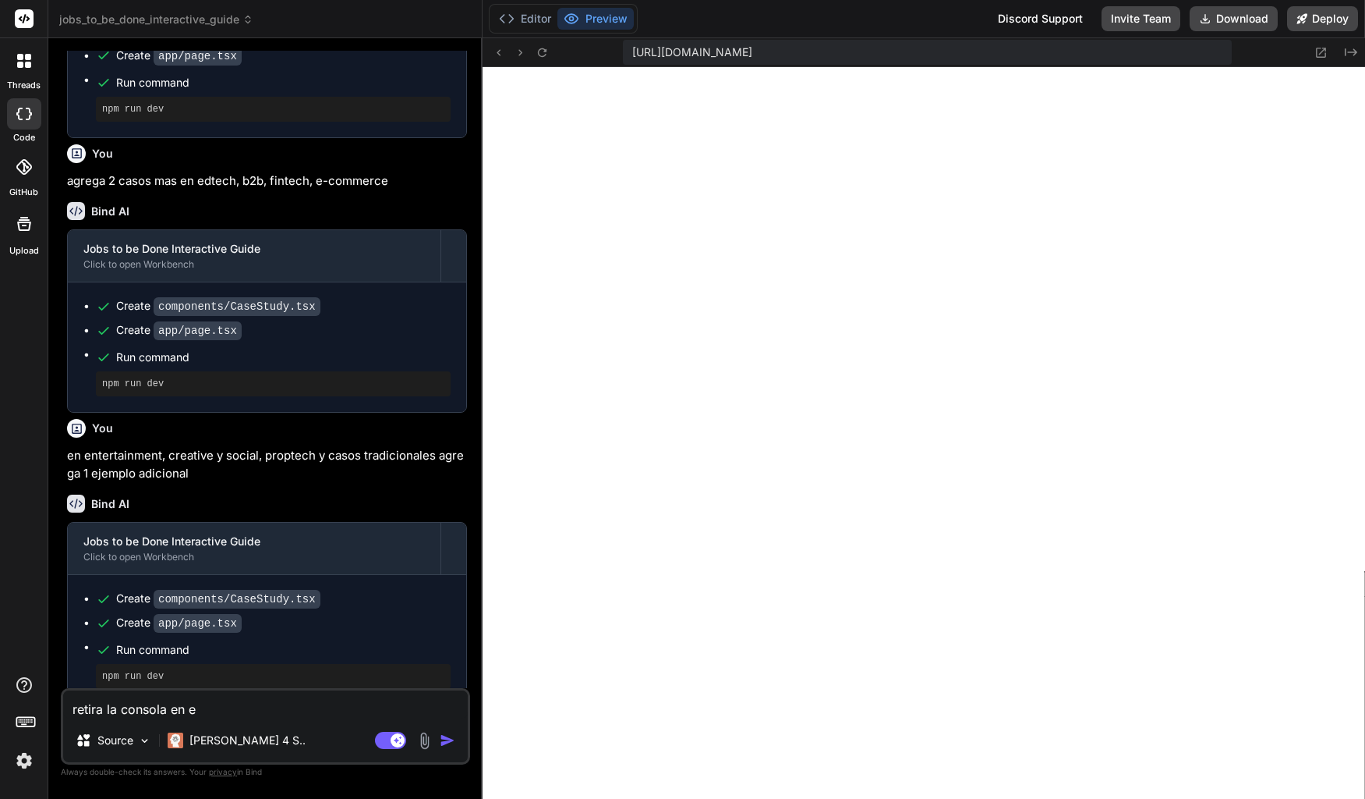
type textarea "retira la consola en el"
type textarea "x"
type textarea "retira la consola en el"
type textarea "x"
type textarea "retira la consola en el F"
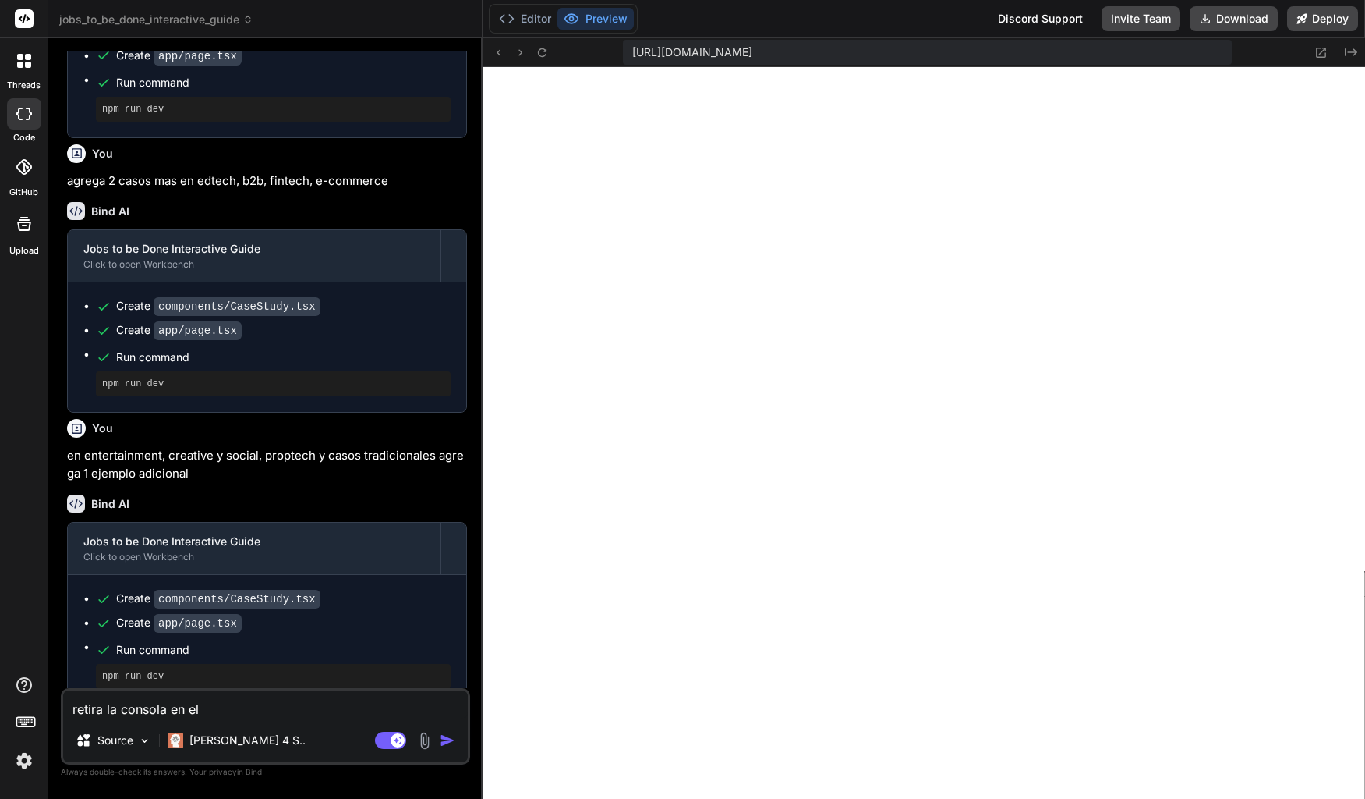
type textarea "x"
type textarea "retira la consola en el Fr"
type textarea "x"
type textarea "retira la consola en el Fra"
type textarea "x"
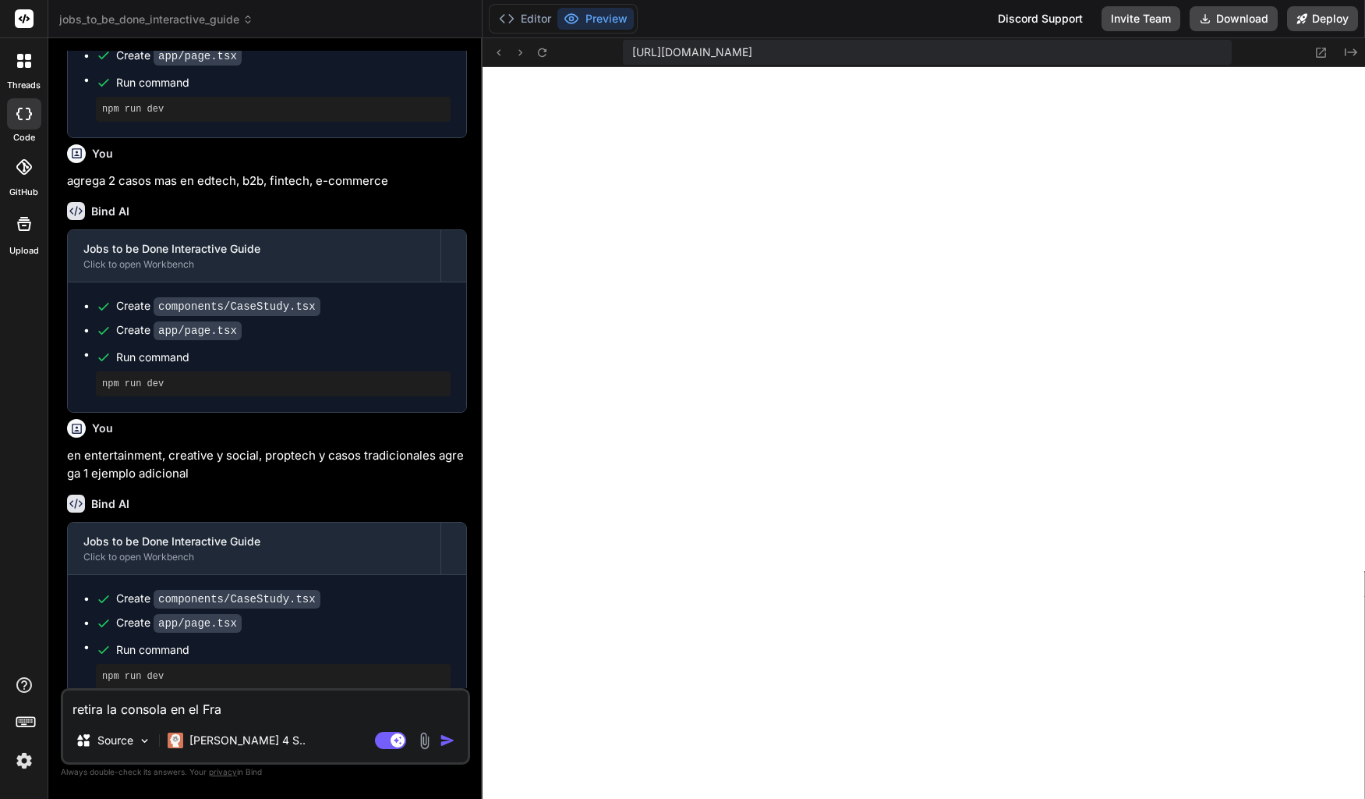
type textarea "retira la consola en el Fram"
type textarea "x"
type textarea "retira la consola en el Frame"
type textarea "x"
type textarea "retira la consola en el Framew"
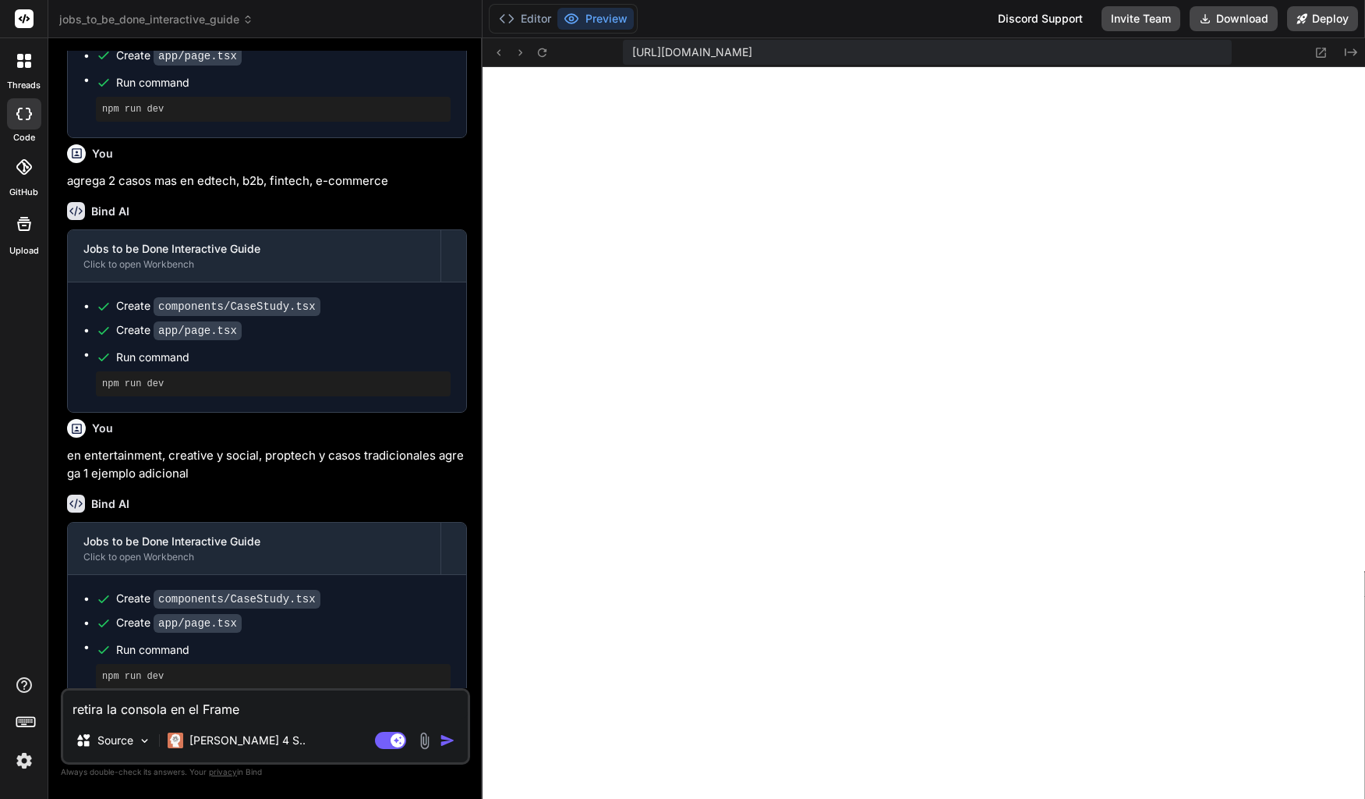
type textarea "x"
type textarea "retira la consola en el Framewo"
type textarea "x"
type textarea "retira la consola en el Framewor"
type textarea "x"
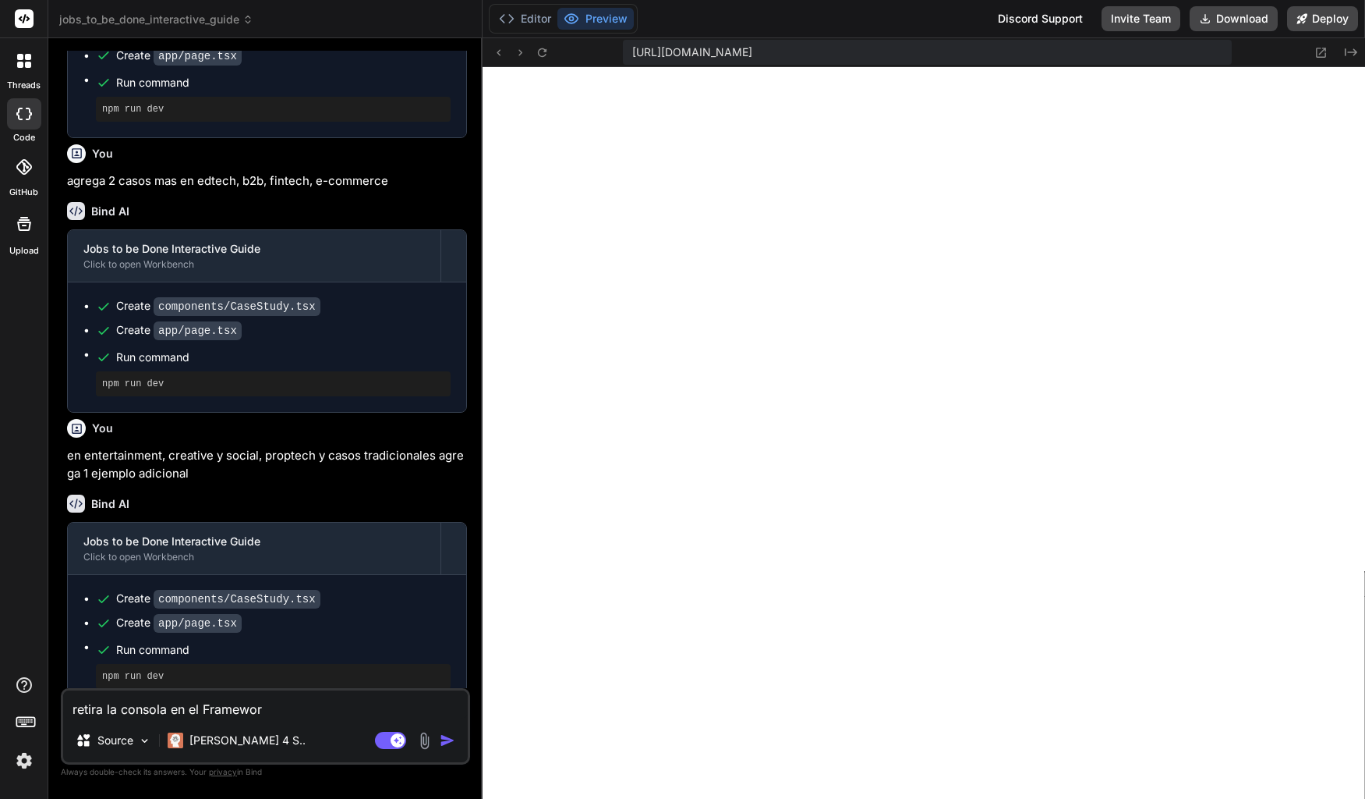
type textarea "retira la consola en el Framework"
type textarea "x"
type textarea "retira la consola en el Framework"
type textarea "x"
type textarea "retira la consola en el Framework J"
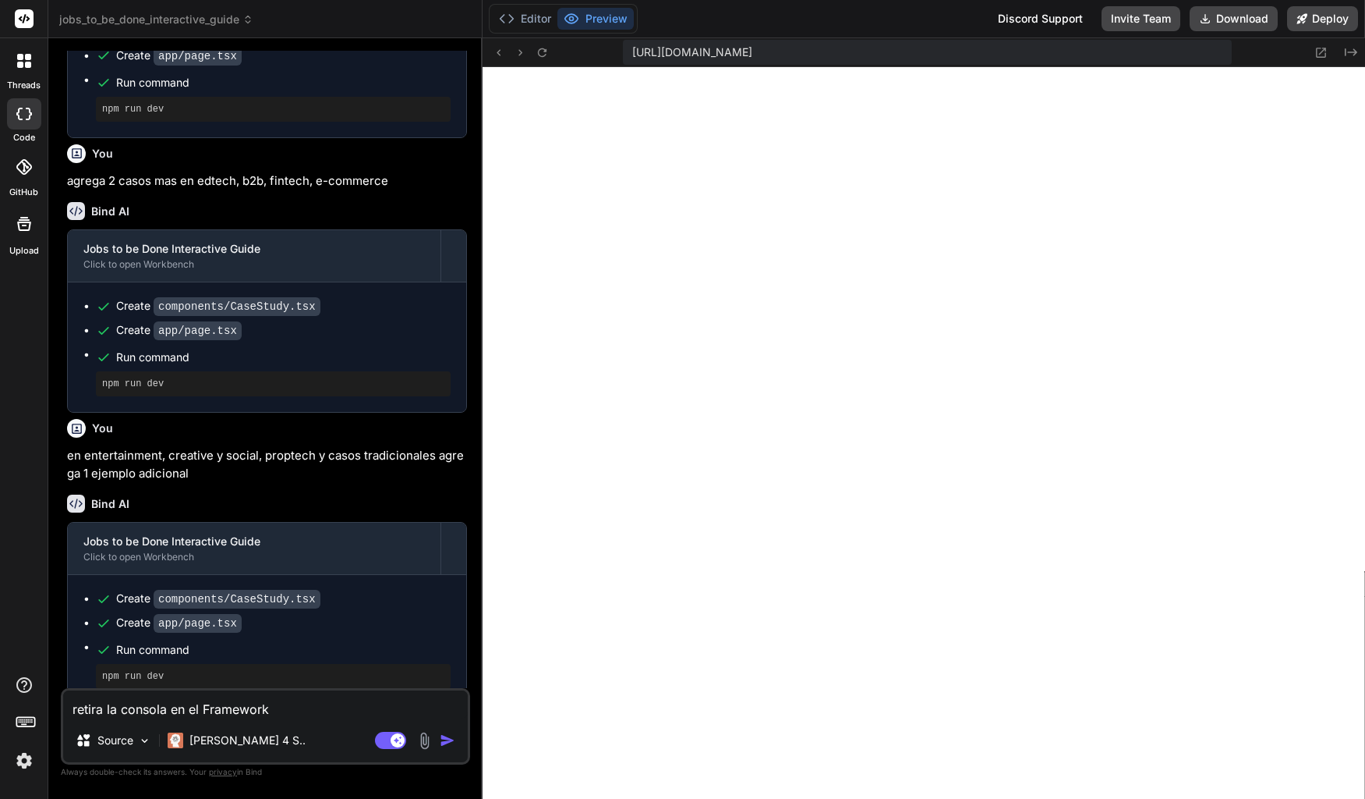
type textarea "x"
type textarea "retira la consola en el Framework JT"
type textarea "x"
type textarea "retira la consola en el Framework JTB"
type textarea "x"
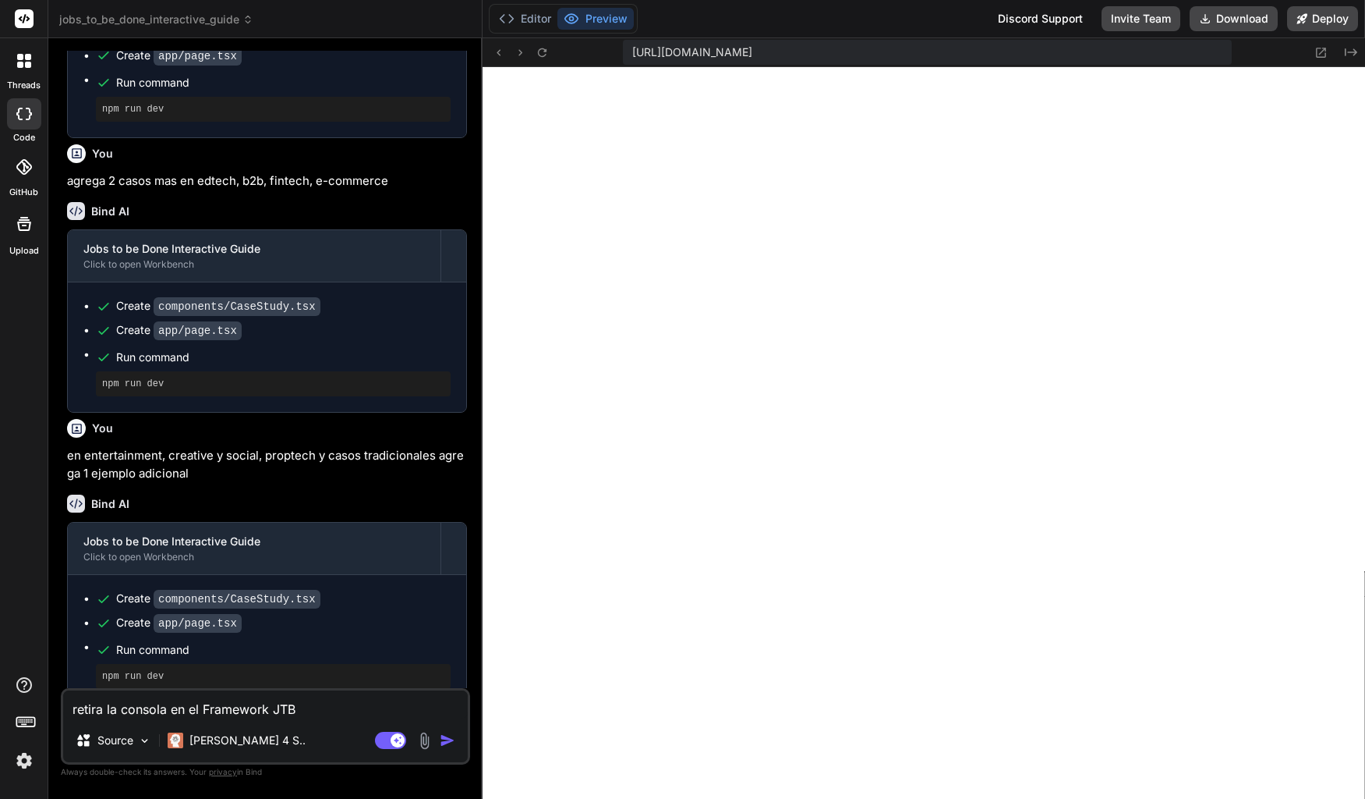
type textarea "retira la consola en el Framework JTBD"
type textarea "x"
click at [199, 711] on textarea "retira la consola en el Framework JTBD" at bounding box center [265, 704] width 405 height 28
type textarea "retira la consola en e Framework JTBD"
type textarea "x"
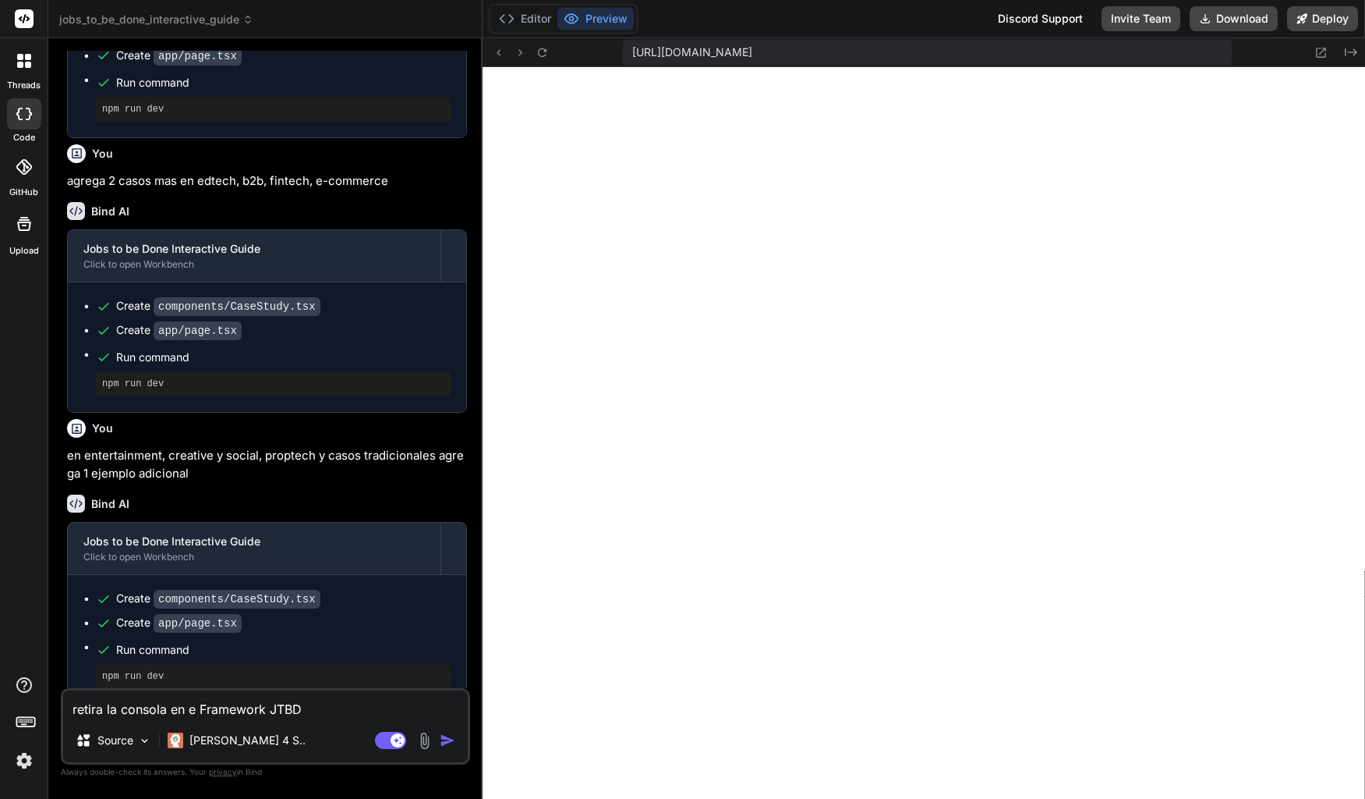
type textarea "retira la consola en Framework JTBD"
type textarea "x"
type textarea "retira la consola en l Framework JTBD"
type textarea "x"
type textarea "retira la consola en la Framework JTBD"
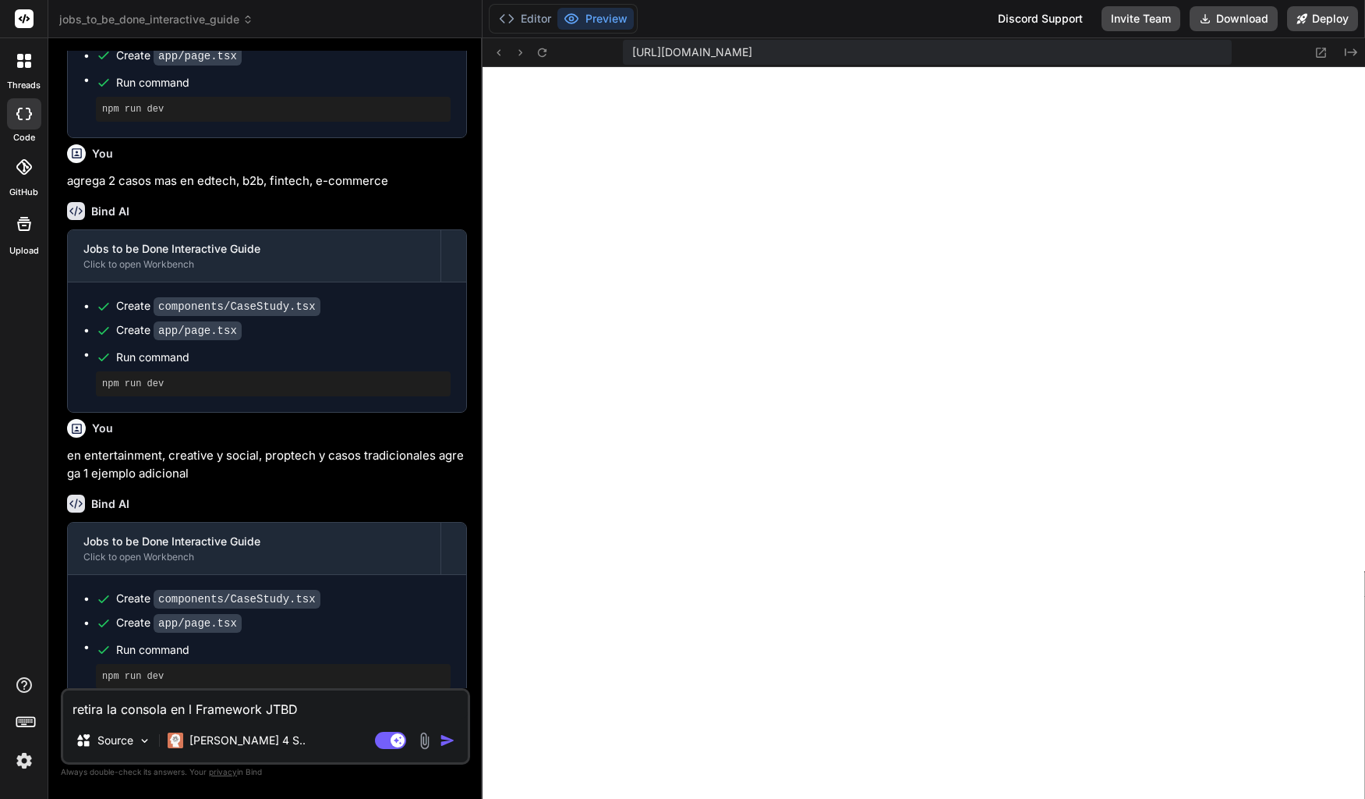
type textarea "x"
type textarea "retira la consola en la Framework JTBD"
type textarea "x"
type textarea "retira la consola en la p Framework JTBD"
type textarea "x"
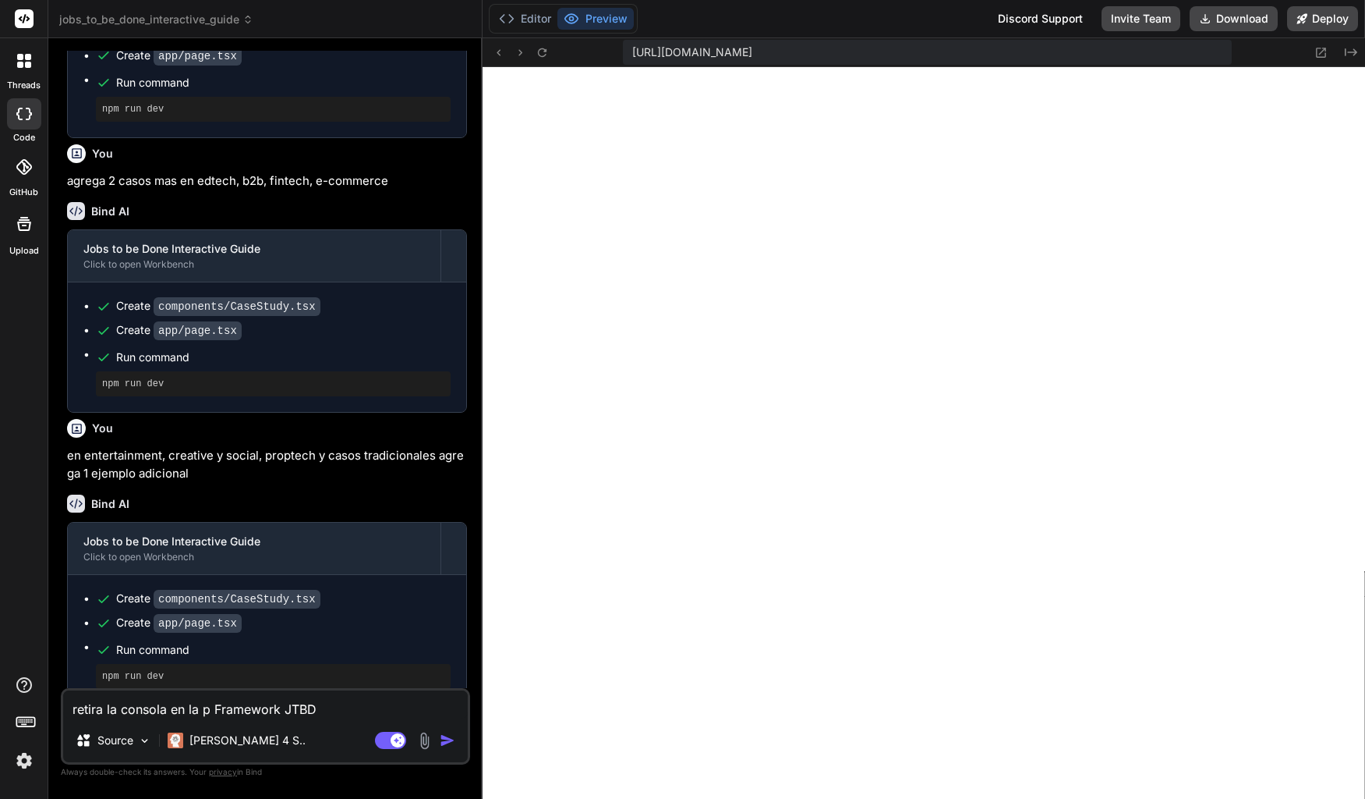
type textarea "retira la consola en la pe Framework JTBD"
type textarea "x"
type textarea "retira la consola en la pes Framework JTBD"
type textarea "x"
type textarea "retira la consola en la pest Framework JTBD"
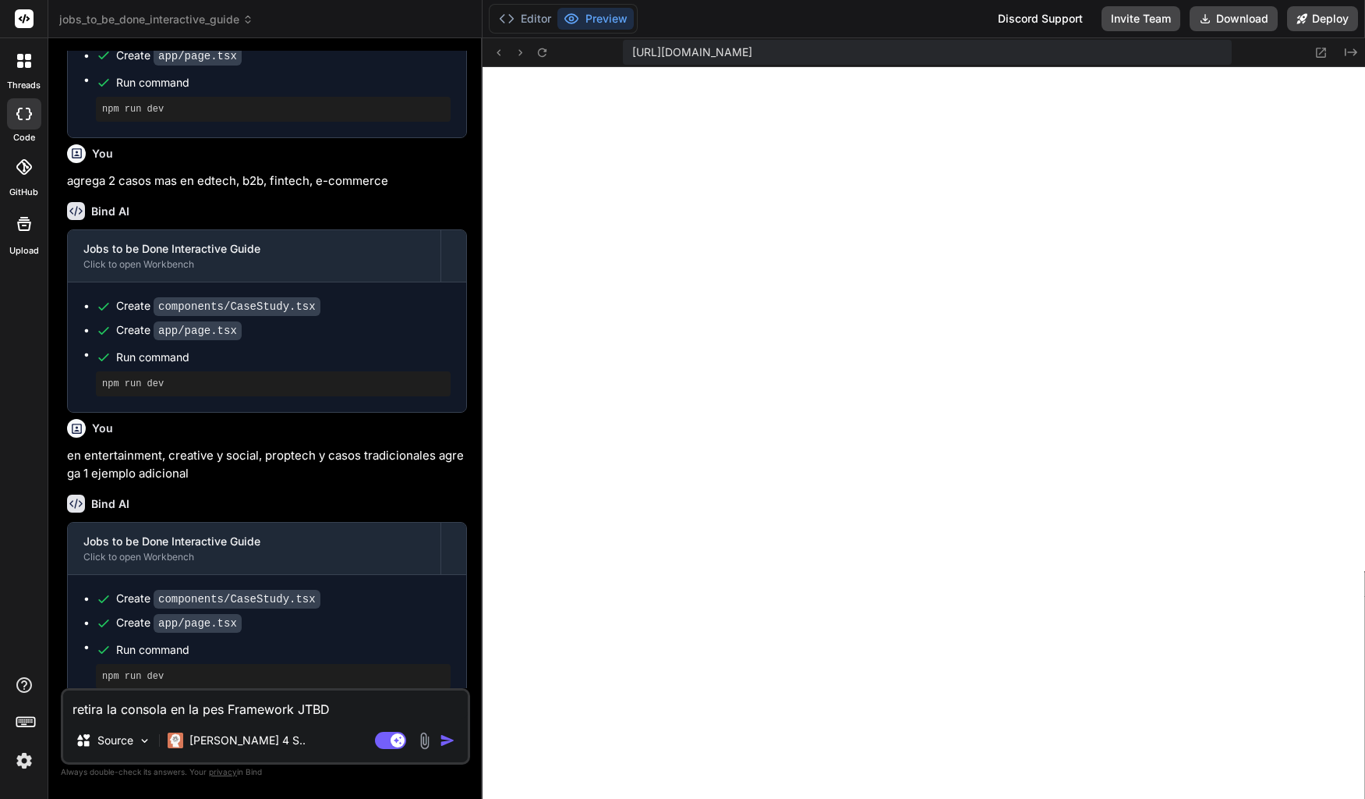
type textarea "x"
type textarea "retira la consola en la pesta Framework JTBD"
type textarea "x"
type textarea "retira la consola en la pestañ Framework JTBD"
type textarea "x"
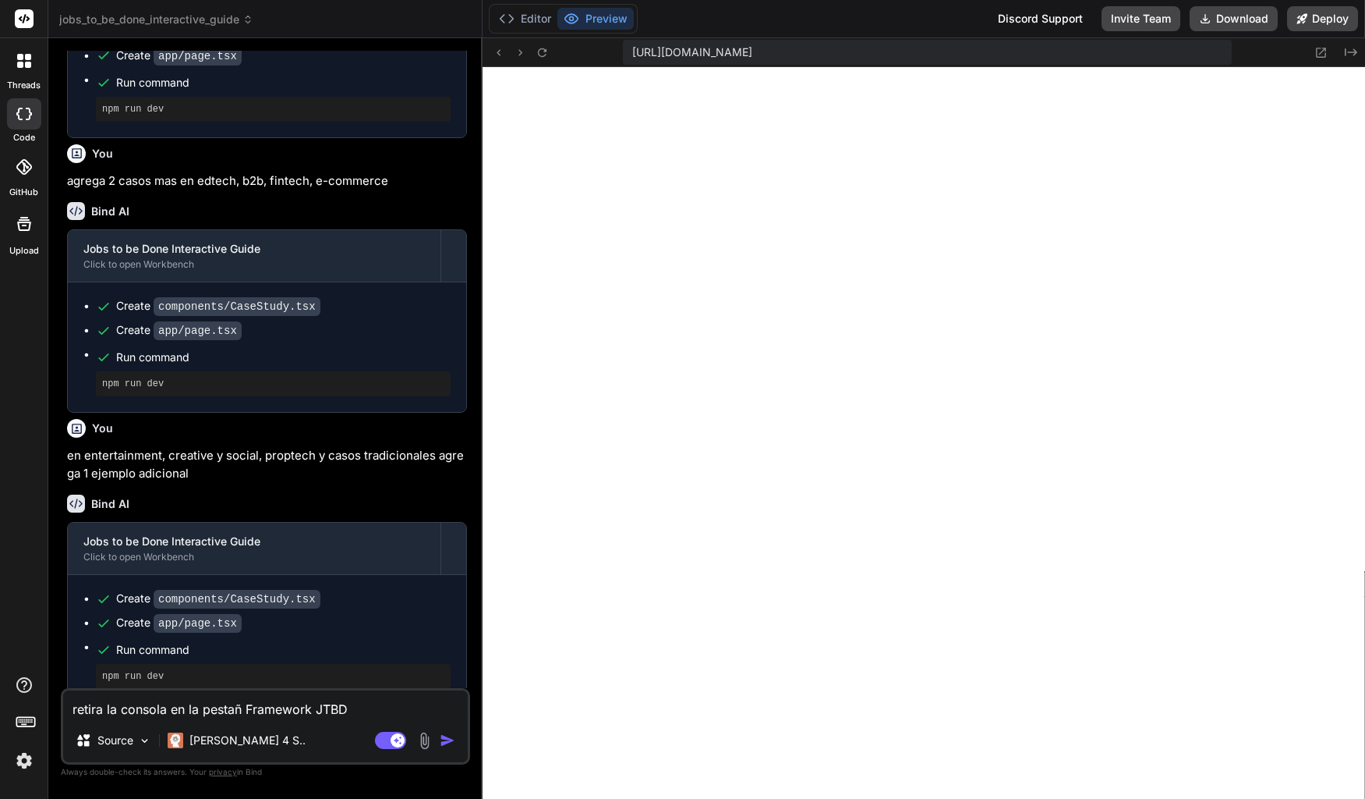
type textarea "retira la consola en la pestaña Framework JTBD"
type textarea "x"
type textarea "retira la consola en la pestaña Framework JTBD"
type textarea "x"
type textarea "retira la consola en la pestaña d Framework JTBD"
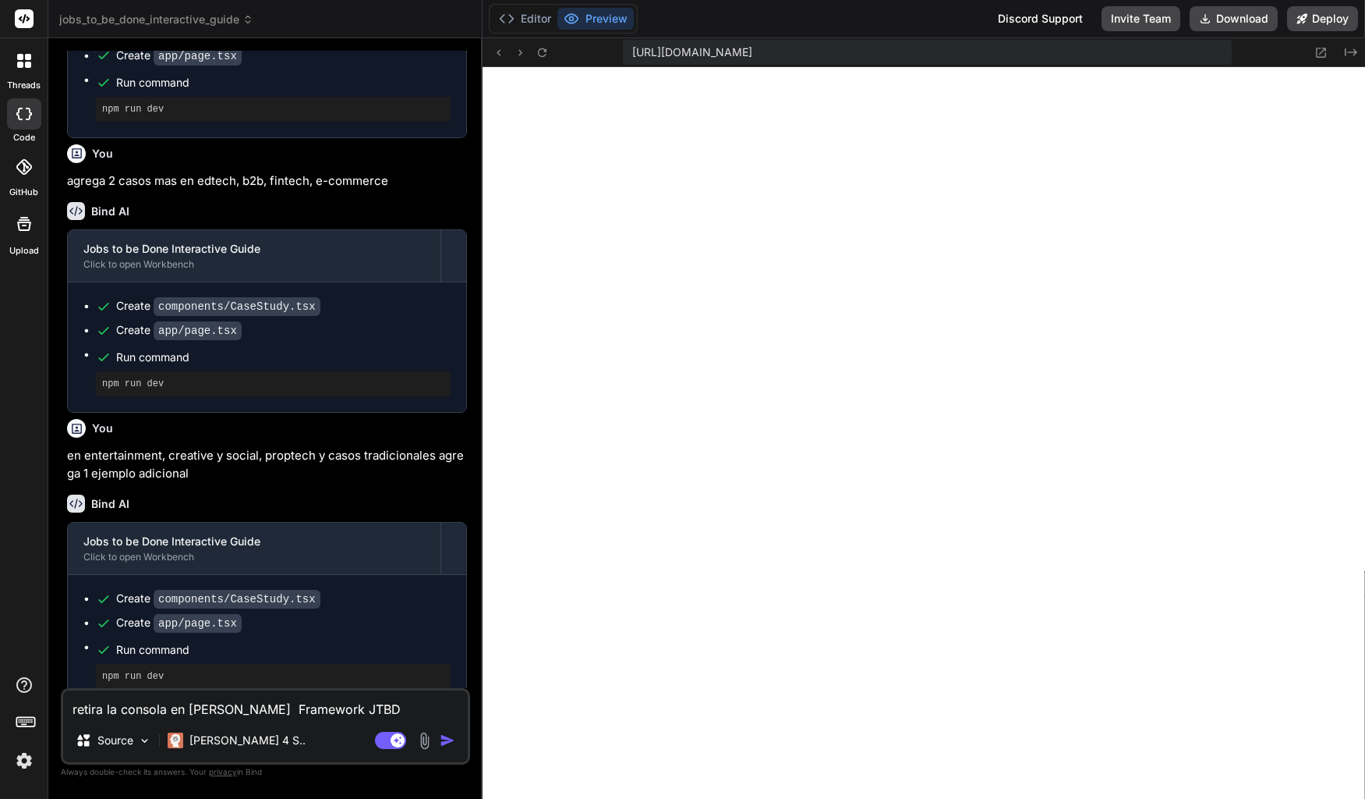
type textarea "x"
type textarea "retira la consola en la pestaña de Framework JTBD"
type textarea "x"
type textarea "retira la consola en la pestaña de Framework JTBD"
click at [453, 740] on img "button" at bounding box center [448, 740] width 16 height 16
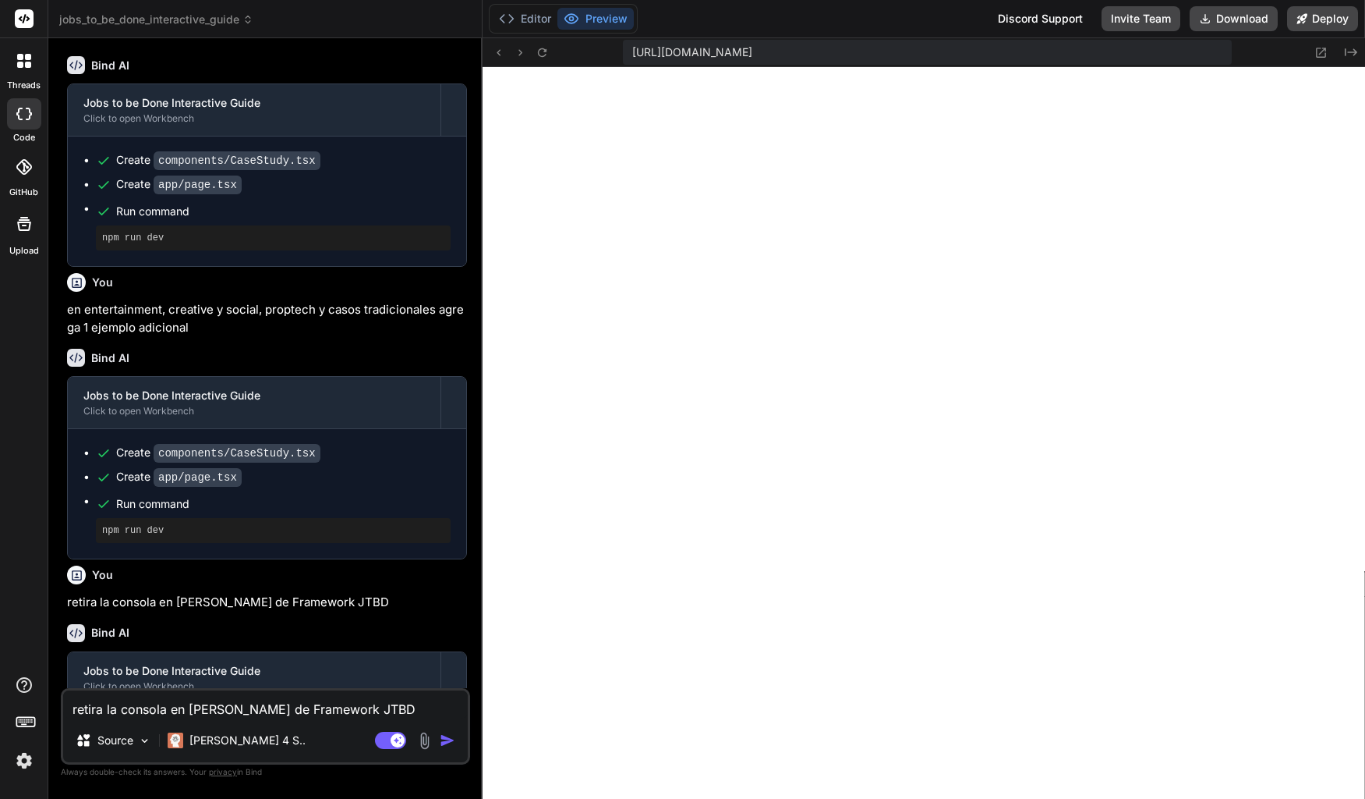
scroll to position [2371, 0]
type textarea "x"
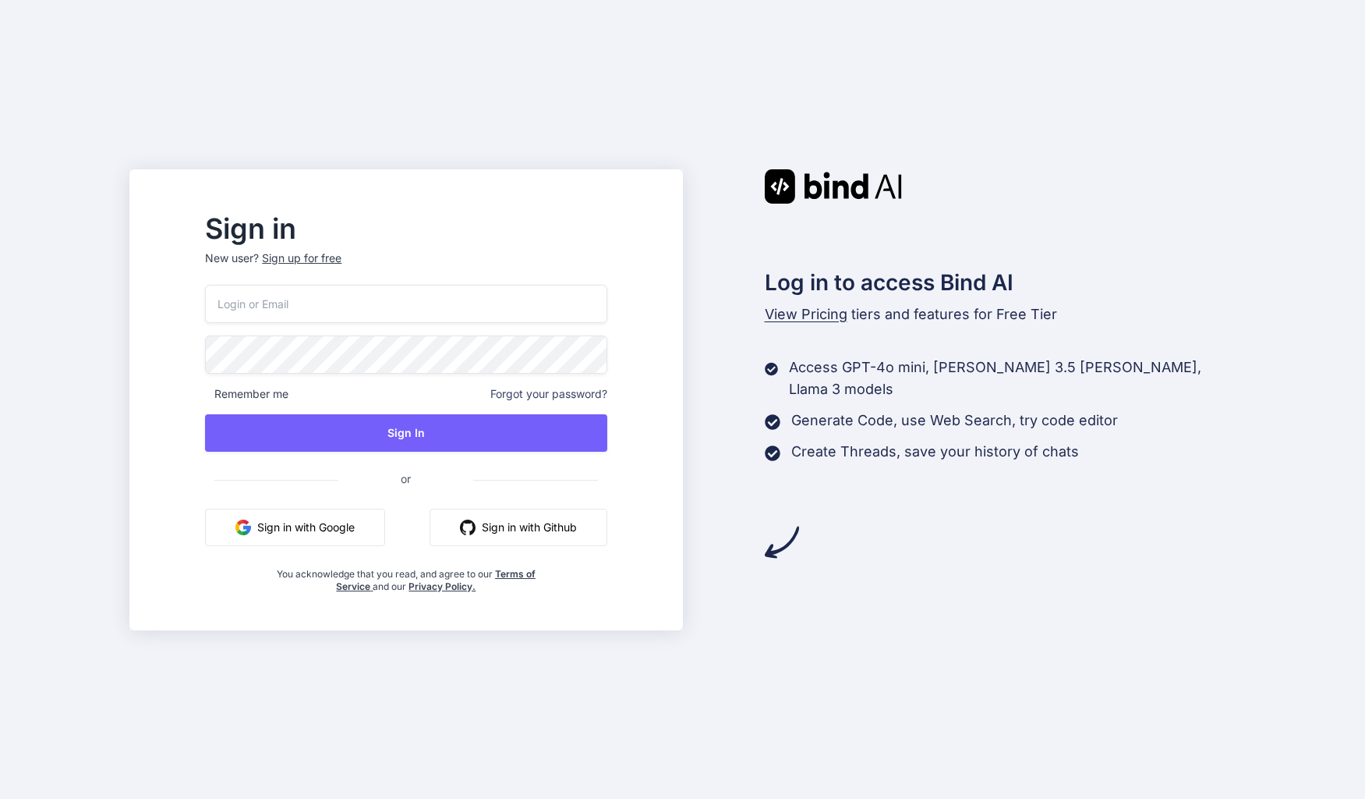
click at [315, 535] on button "Sign in with Google" at bounding box center [295, 526] width 180 height 37
